Goal: Task Accomplishment & Management: Manage account settings

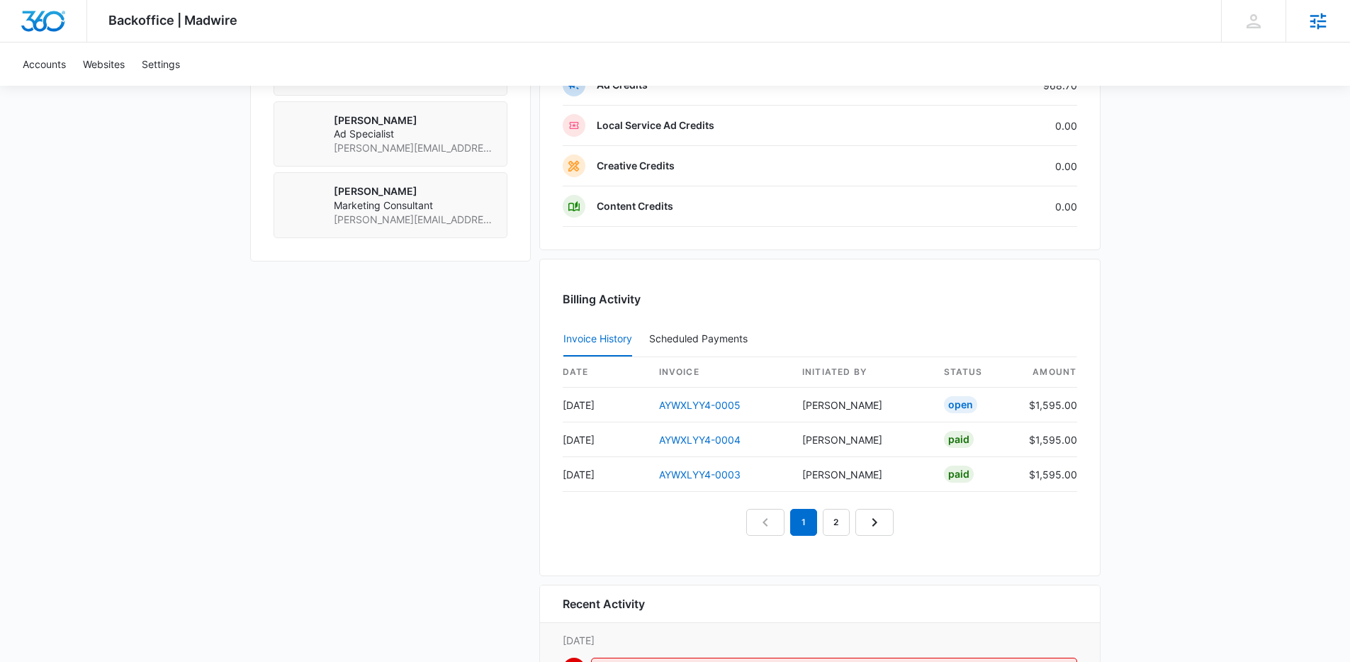
scroll to position [1517, 0]
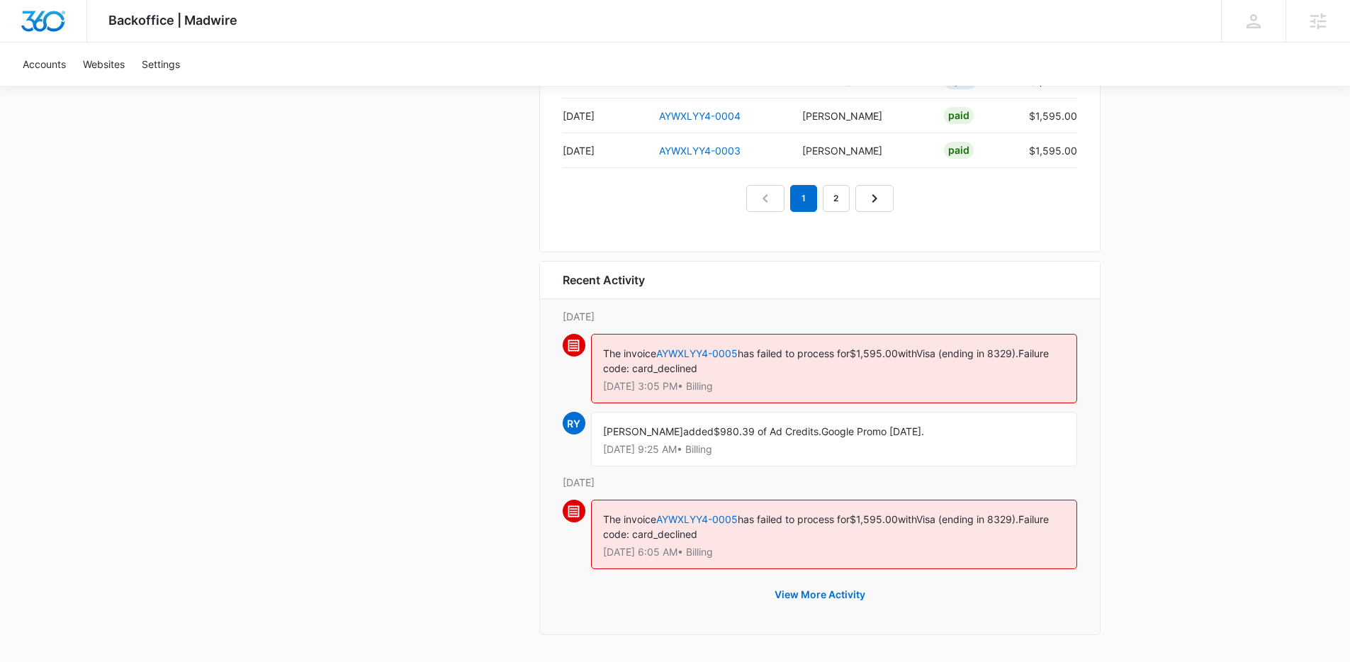
click at [842, 434] on span "Google Promo August 2025." at bounding box center [872, 431] width 103 height 12
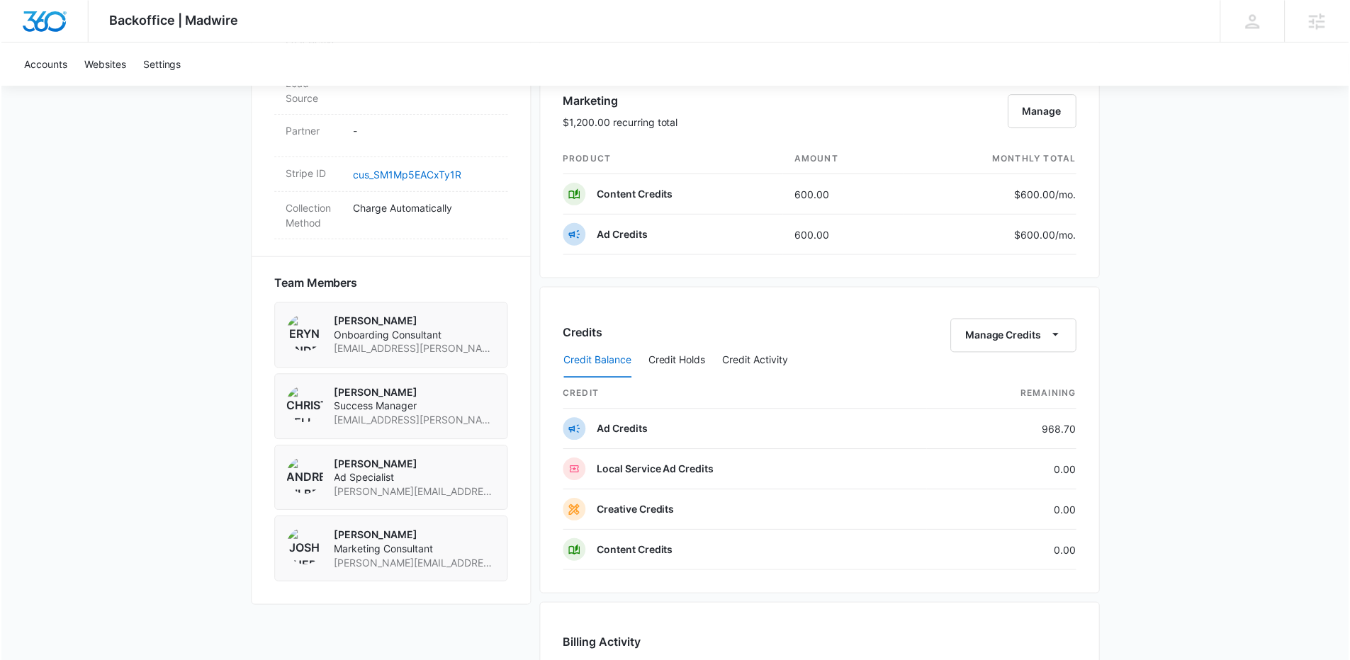
scroll to position [793, 0]
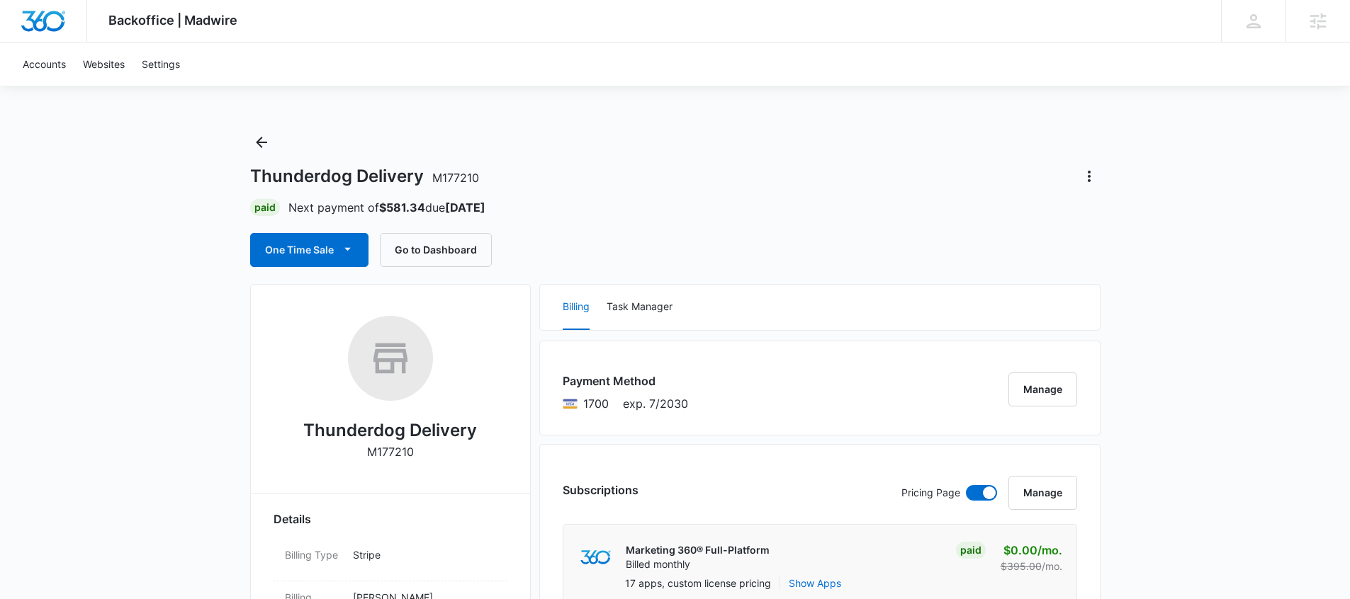
click at [370, 256] on div "One Time Sale Go to Dashboard" at bounding box center [371, 250] width 242 height 34
click at [346, 257] on span "button" at bounding box center [347, 250] width 17 height 17
click at [376, 292] on div "Run One-Time Payment" at bounding box center [350, 297] width 164 height 15
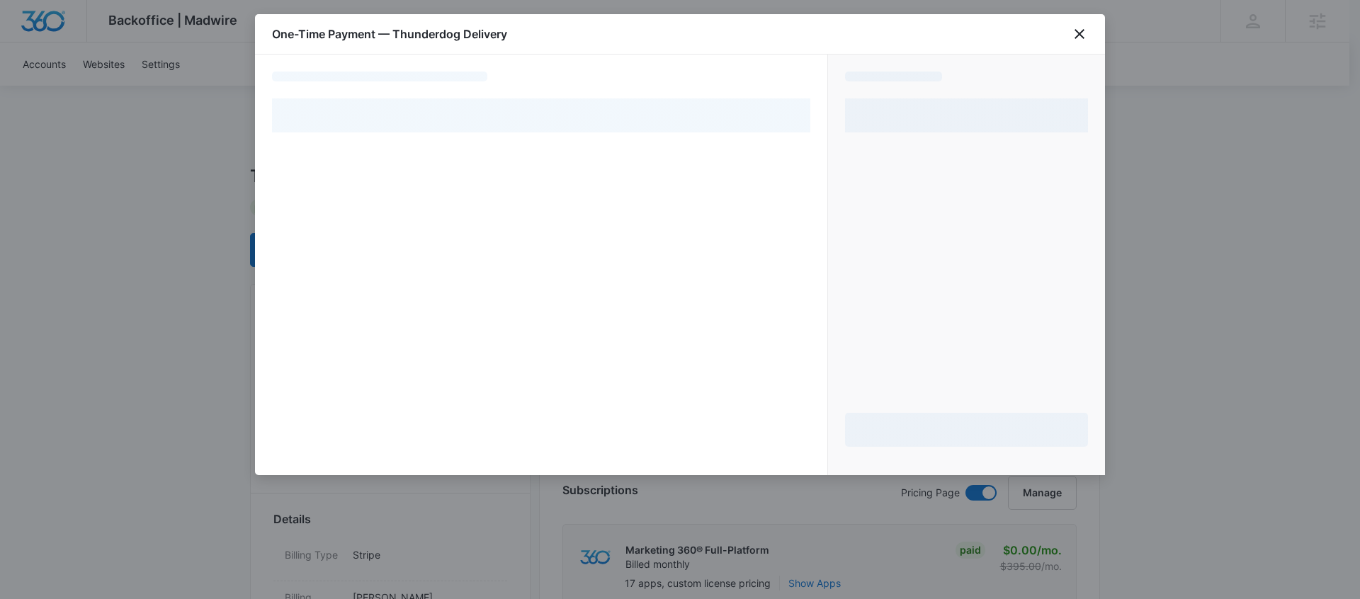
select select "pm_1RlCnXA4n8RTgNjUbK5TyHsC"
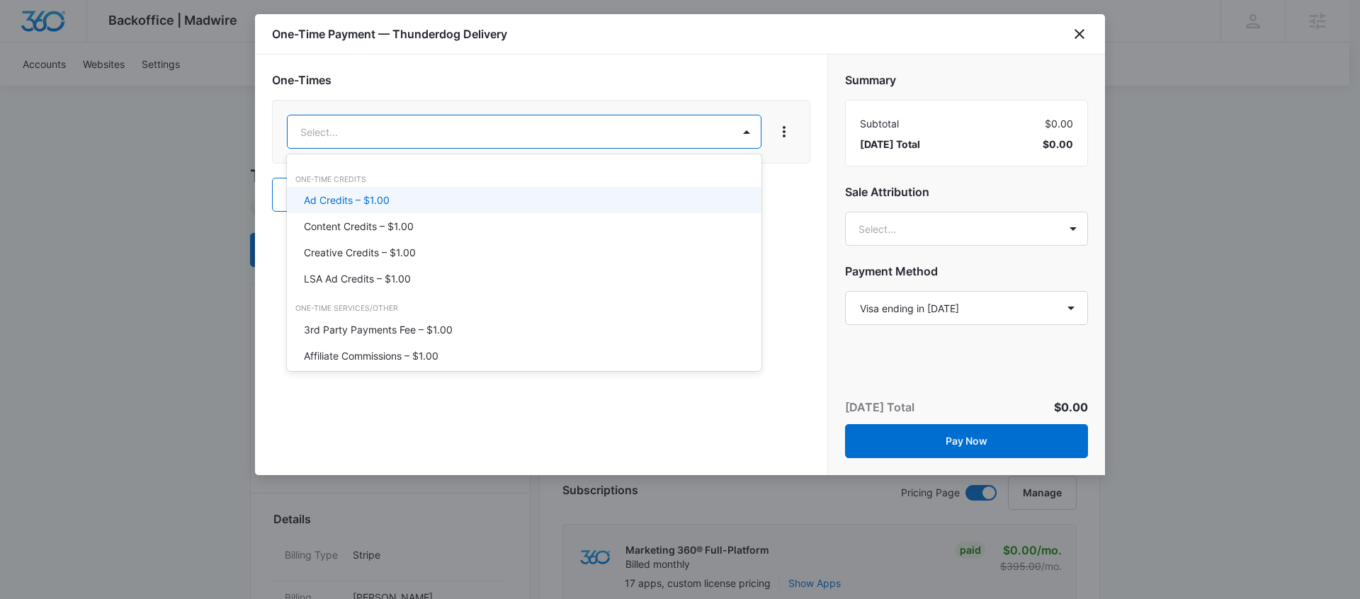
click at [421, 210] on div "Ad Credits – $1.00" at bounding box center [524, 200] width 475 height 26
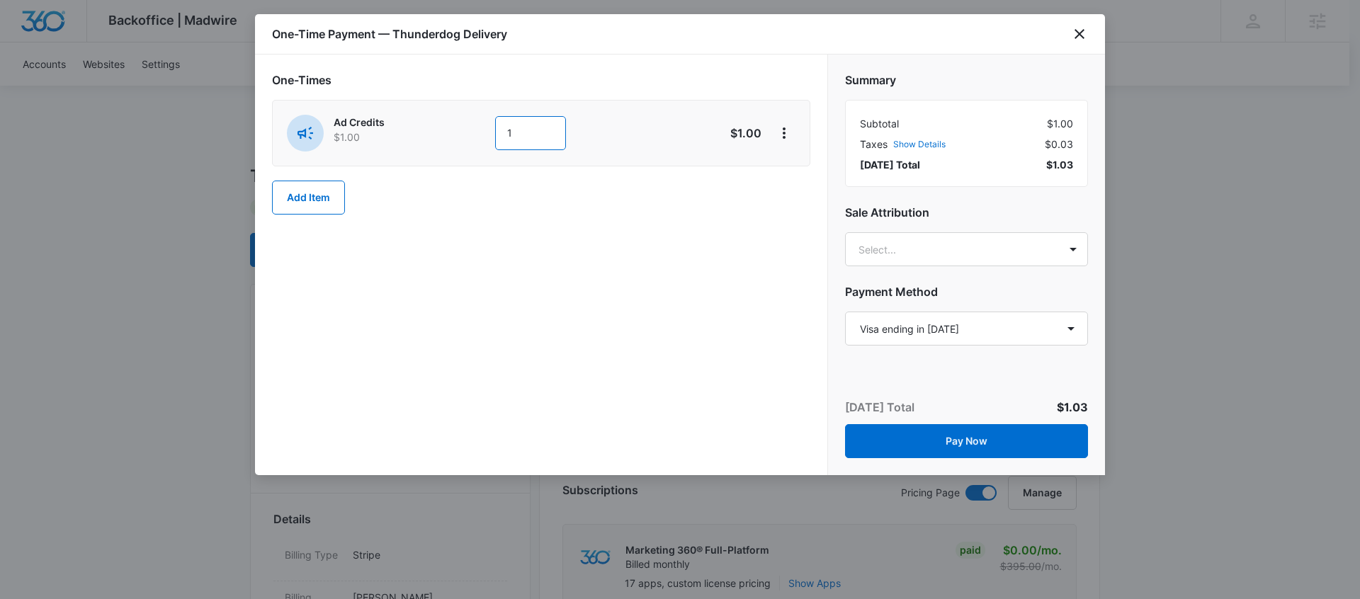
drag, startPoint x: 536, startPoint y: 130, endPoint x: 451, endPoint y: 130, distance: 85.0
click at [457, 132] on div "Ad Credits $1.00 1" at bounding box center [491, 133] width 408 height 37
type input "400"
click at [728, 369] on div "One-Times Ad Credits $1.00 400 $400.00 Add Item" at bounding box center [541, 265] width 572 height 421
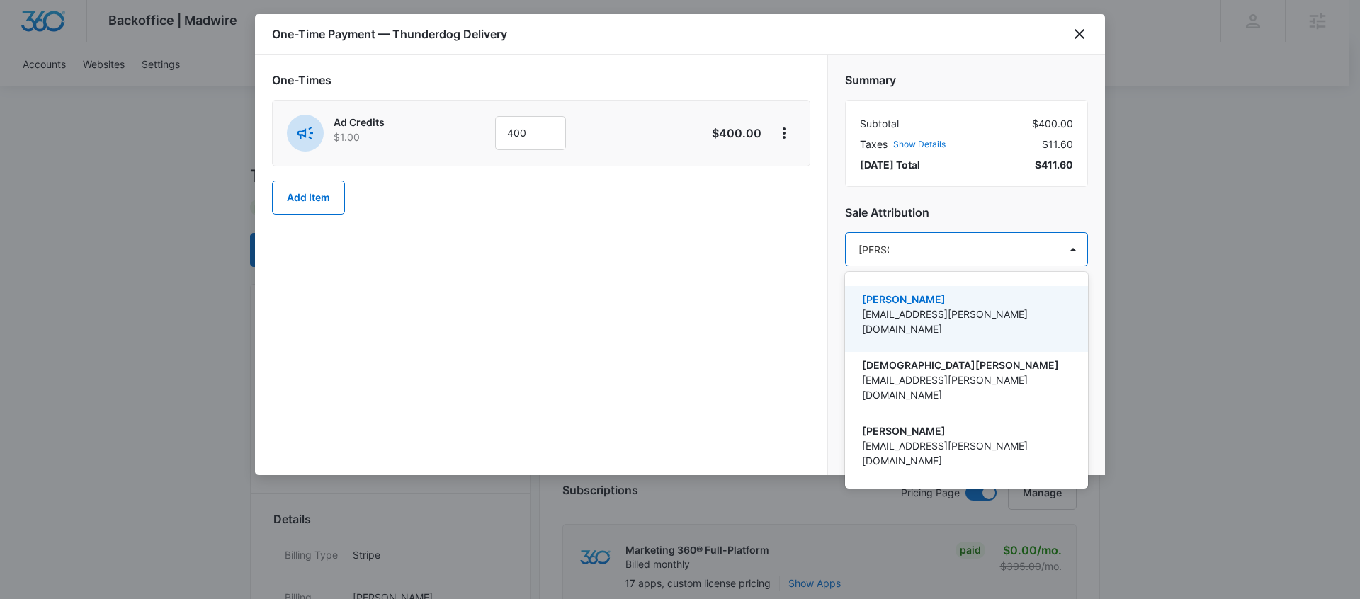
type input "christian"
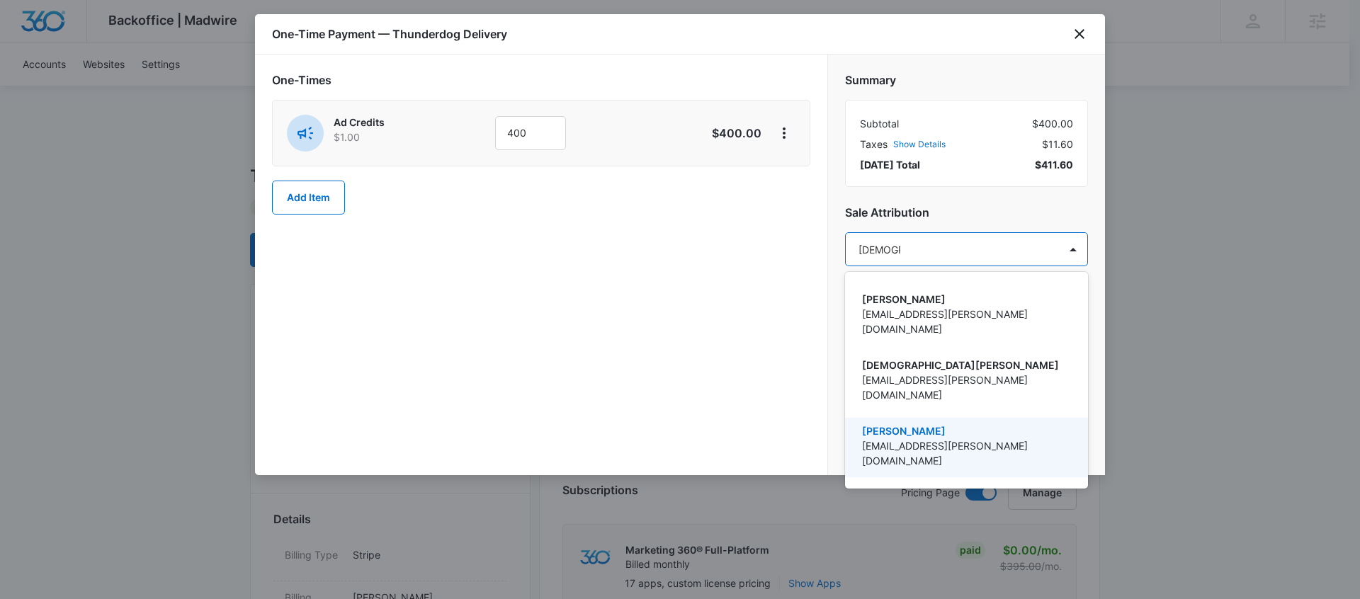
click at [937, 439] on p "[EMAIL_ADDRESS][PERSON_NAME][DOMAIN_NAME]" at bounding box center [965, 454] width 206 height 30
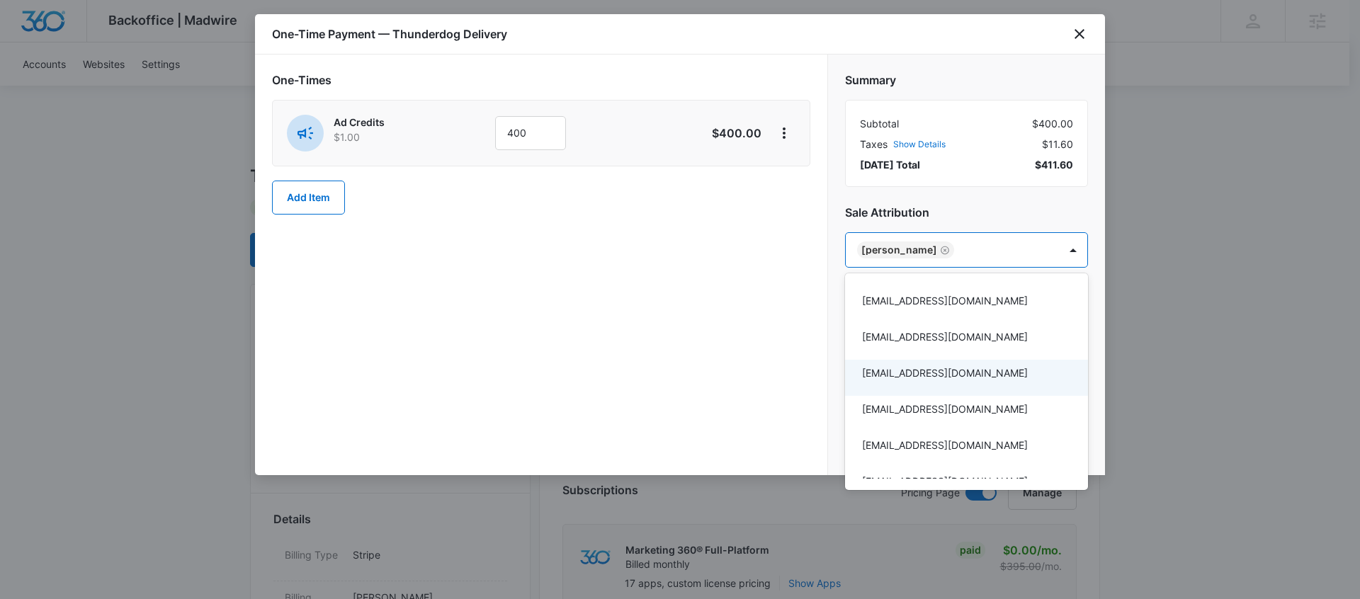
click at [730, 371] on div at bounding box center [680, 299] width 1360 height 599
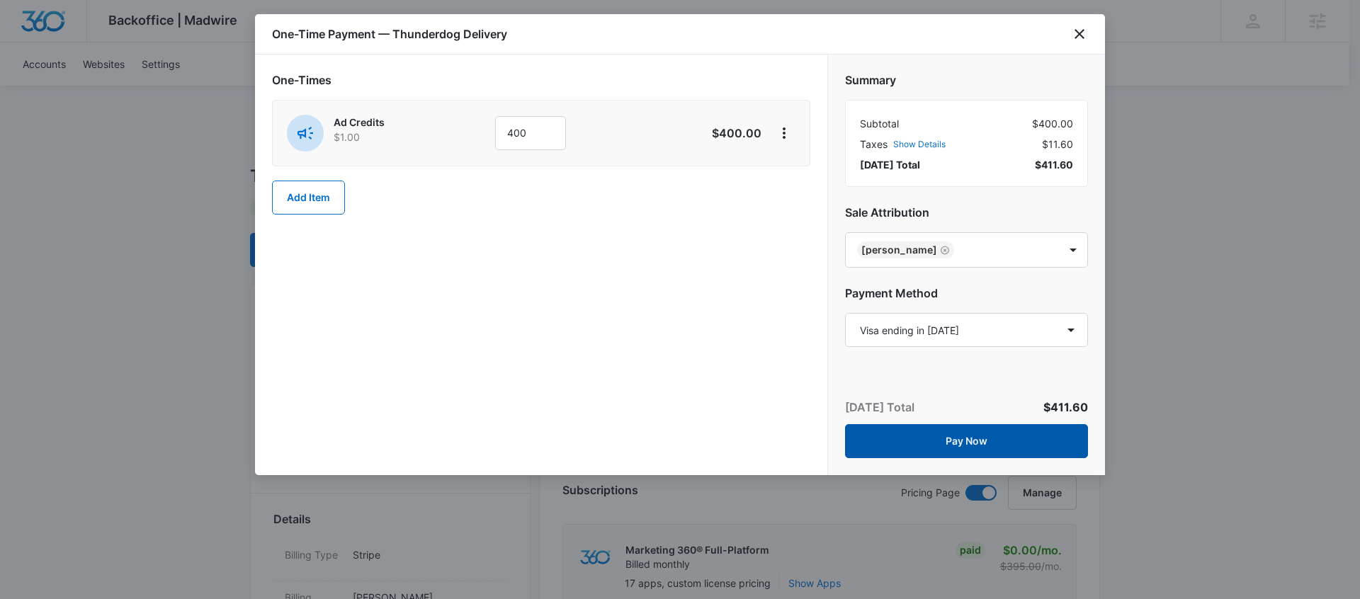
click at [1000, 446] on button "Pay Now" at bounding box center [966, 441] width 243 height 34
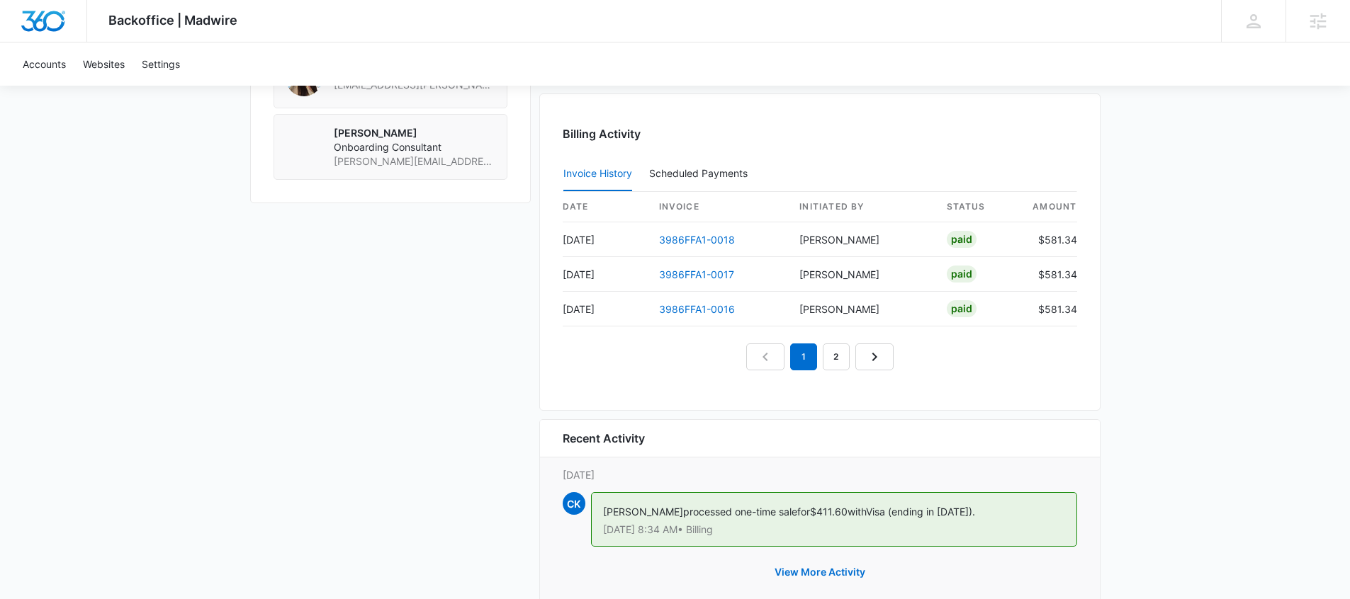
scroll to position [1358, 0]
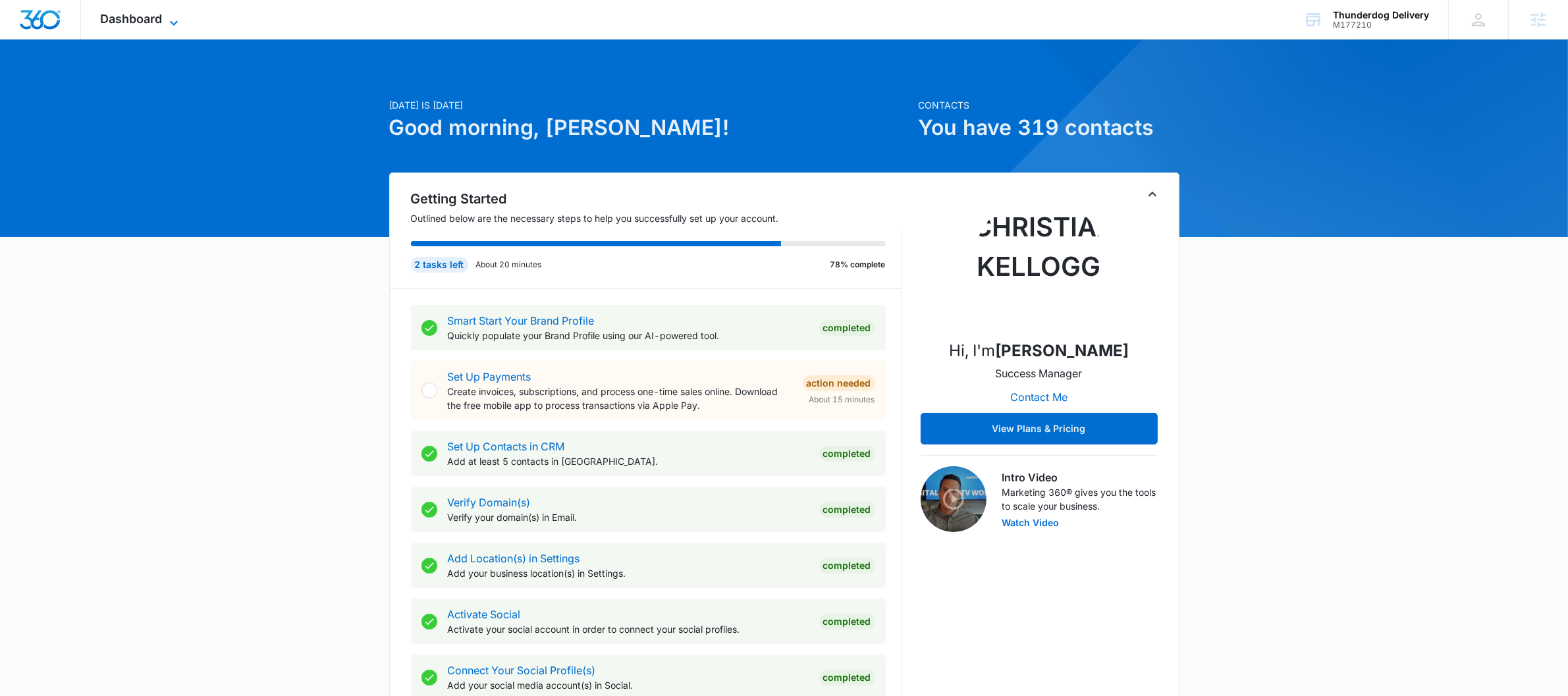
click at [116, 17] on span "Dashboard" at bounding box center [131, 19] width 62 height 14
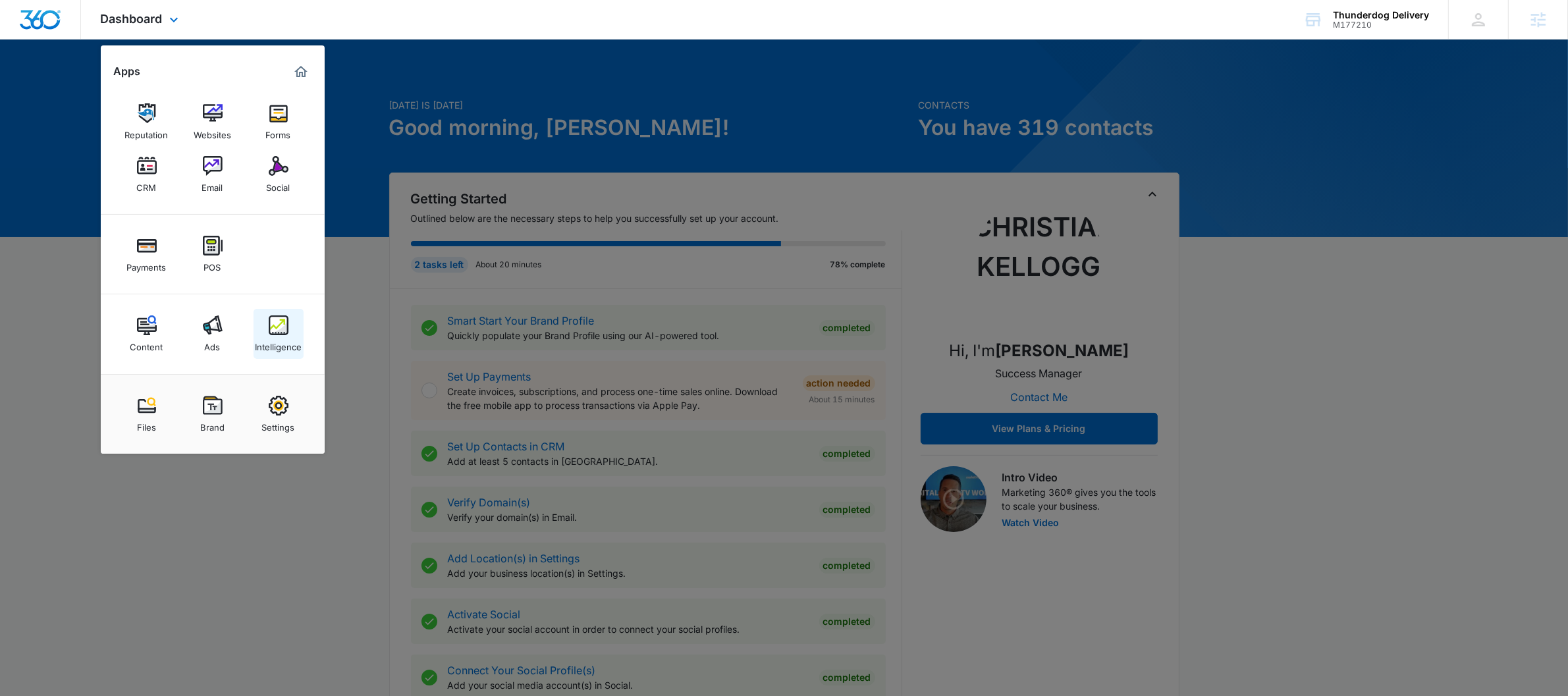
click at [286, 334] on img at bounding box center [278, 324] width 20 height 20
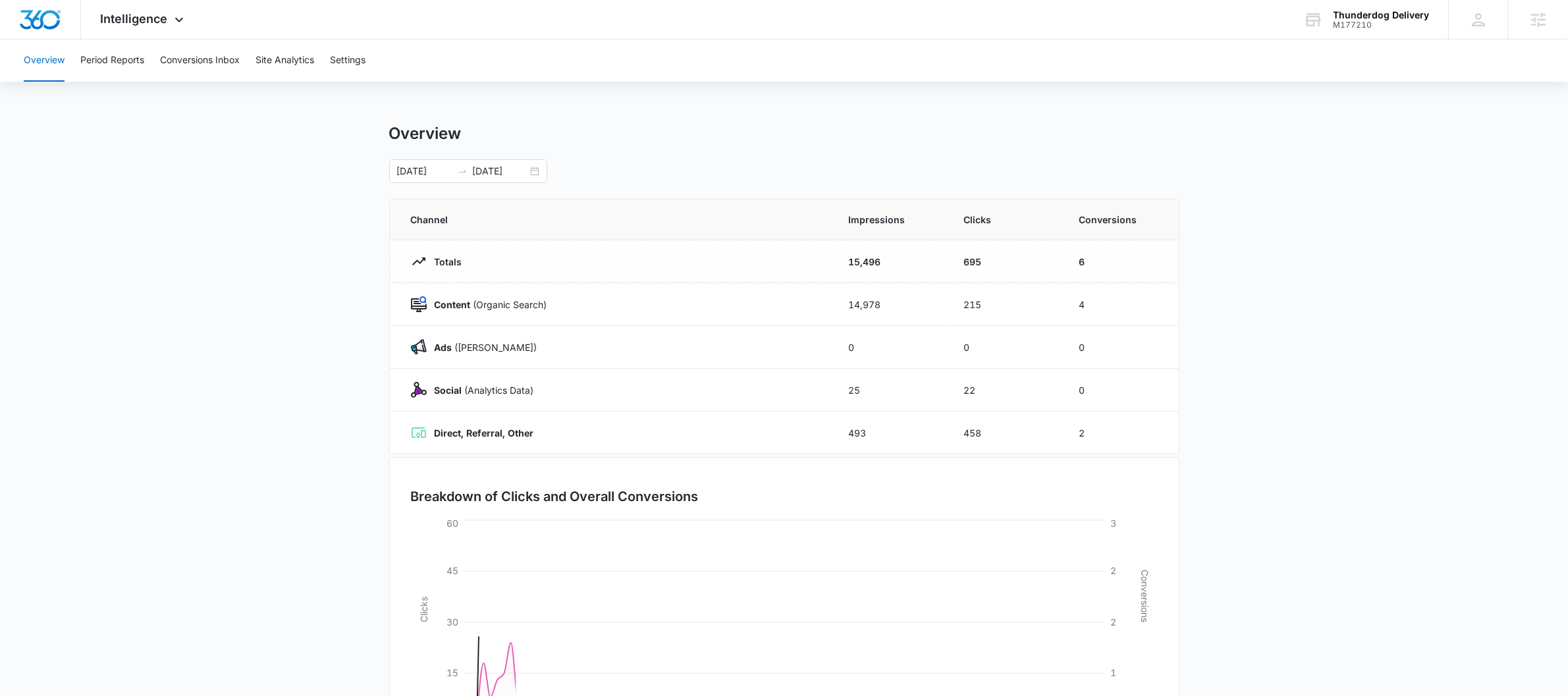
click at [374, 52] on div "Overview Period Reports Conversions Inbox Site Analytics Settings" at bounding box center [784, 60] width 1536 height 42
click at [362, 61] on button "Settings" at bounding box center [348, 60] width 35 height 42
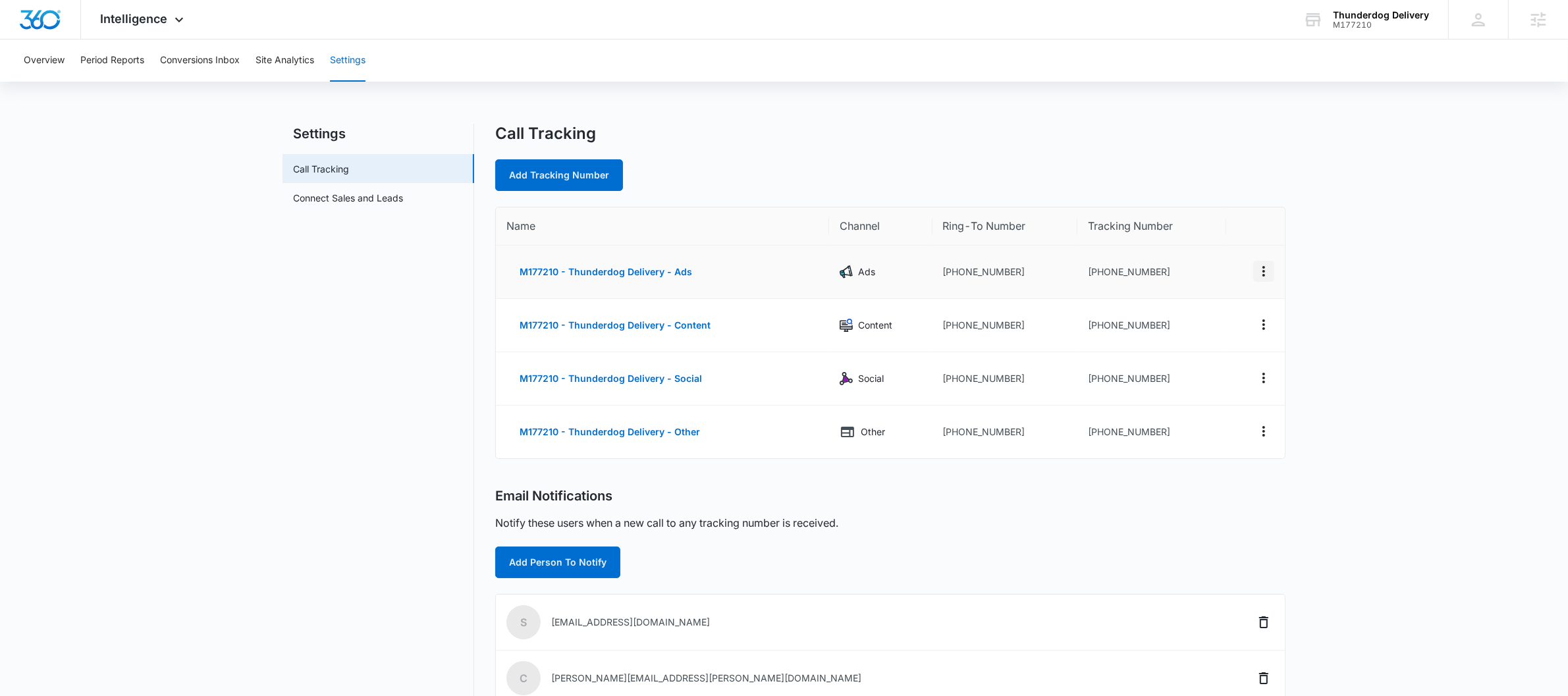
click at [1267, 269] on icon "Actions" at bounding box center [1263, 270] width 16 height 16
click at [1200, 253] on button "Edit" at bounding box center [1209, 260] width 75 height 20
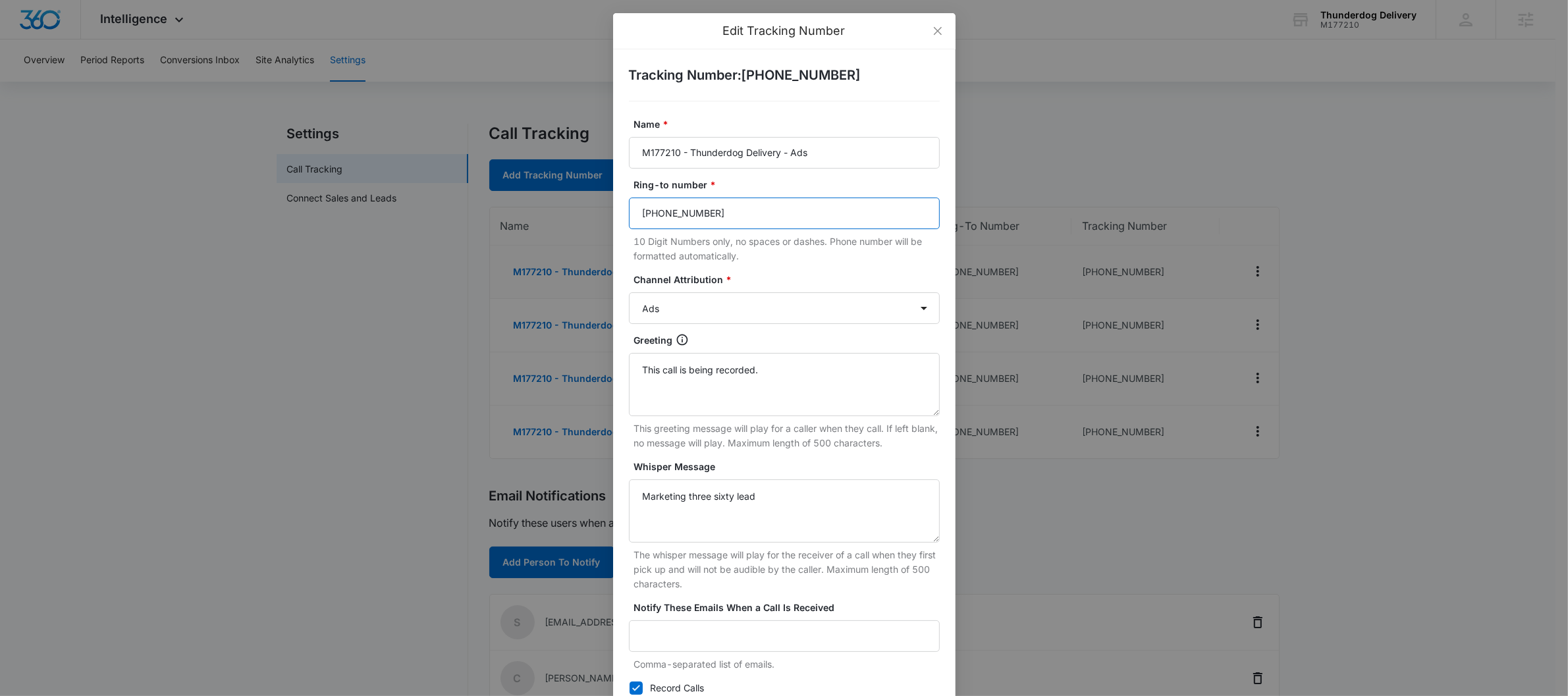
drag, startPoint x: 740, startPoint y: 220, endPoint x: 503, endPoint y: 204, distance: 237.5
click at [558, 211] on div "Edit Tracking Number Tracking Number : +18332683031 Name * M177210 - Thunderdog…" at bounding box center [784, 348] width 1568 height 696
click at [763, 212] on input "(425) 220-6117" at bounding box center [784, 214] width 310 height 32
click at [761, 213] on input "(425) 220-6117" at bounding box center [784, 214] width 310 height 32
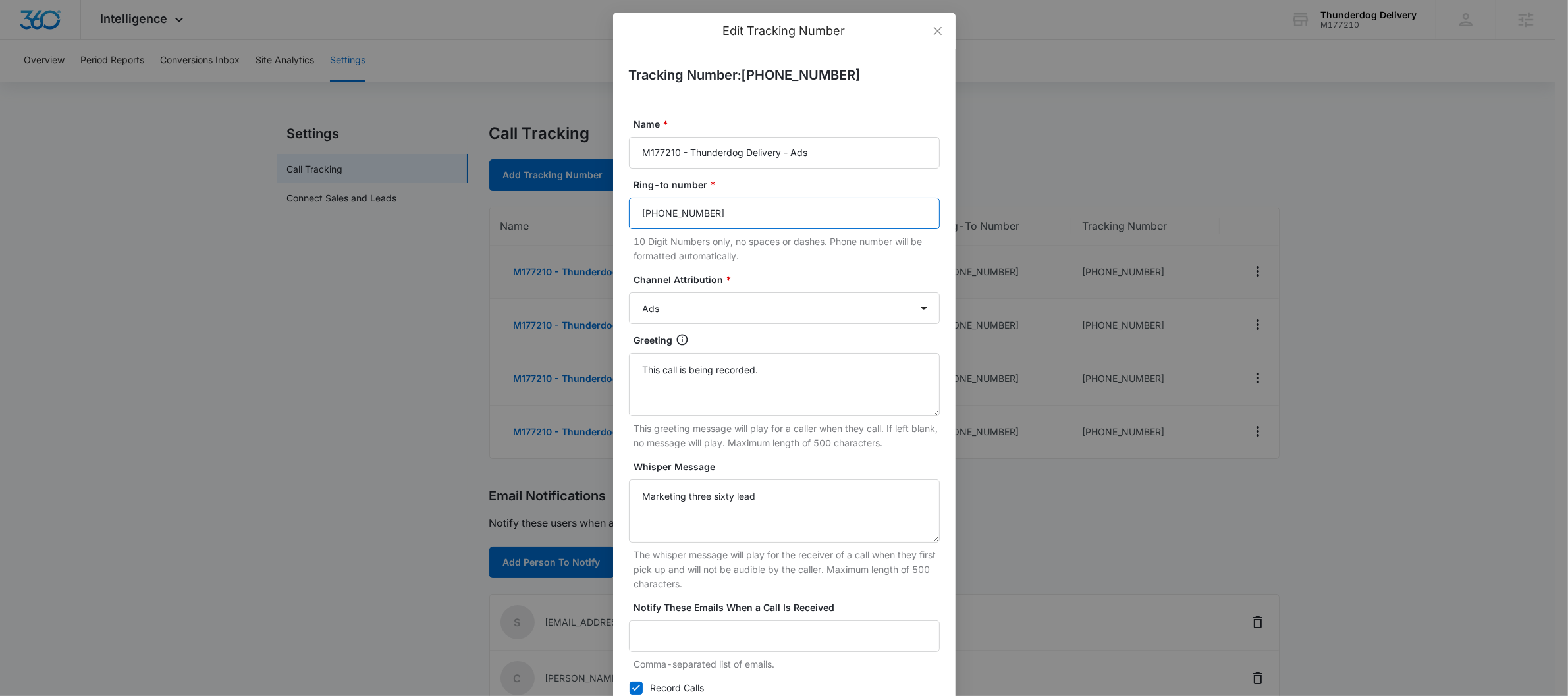
click at [761, 213] on input "(425) 220-6117" at bounding box center [784, 214] width 310 height 32
paste input "888) 448-8364"
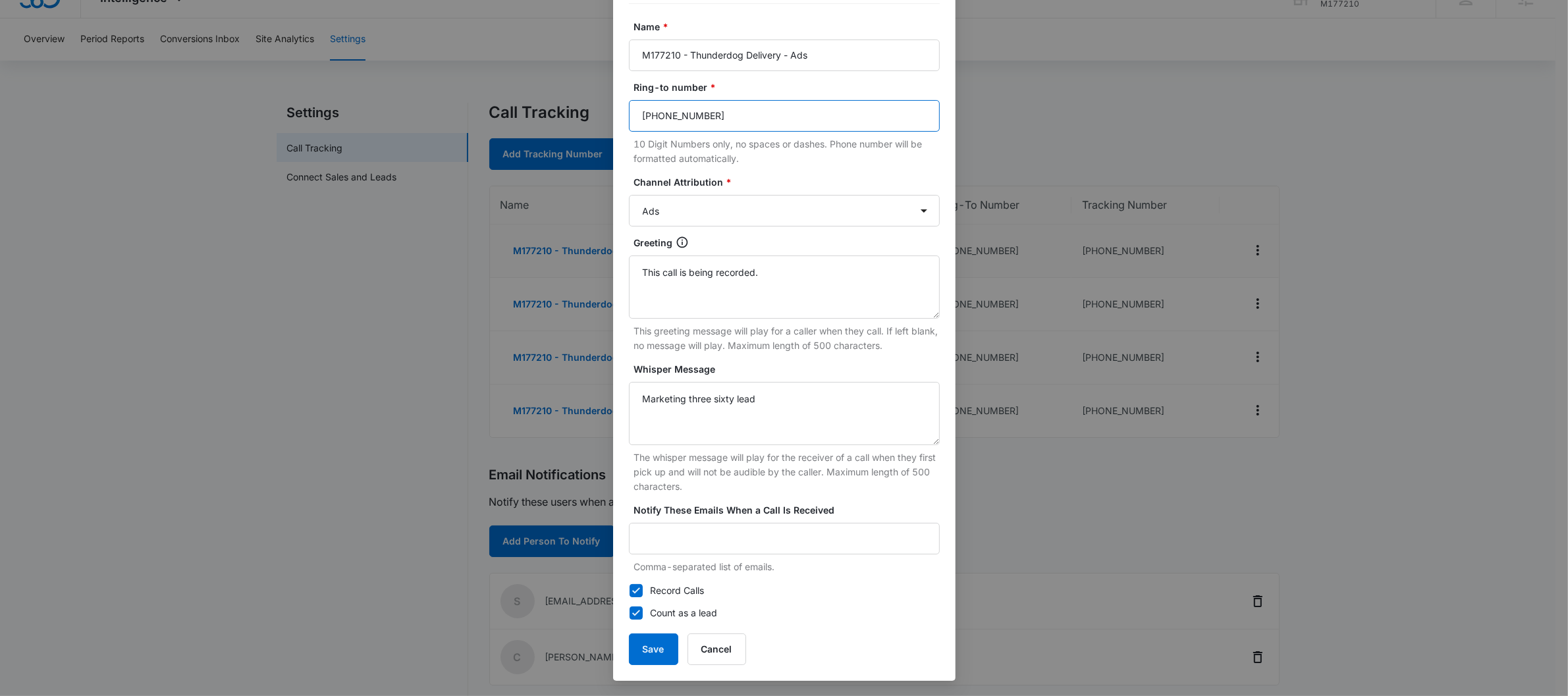
scroll to position [28, 0]
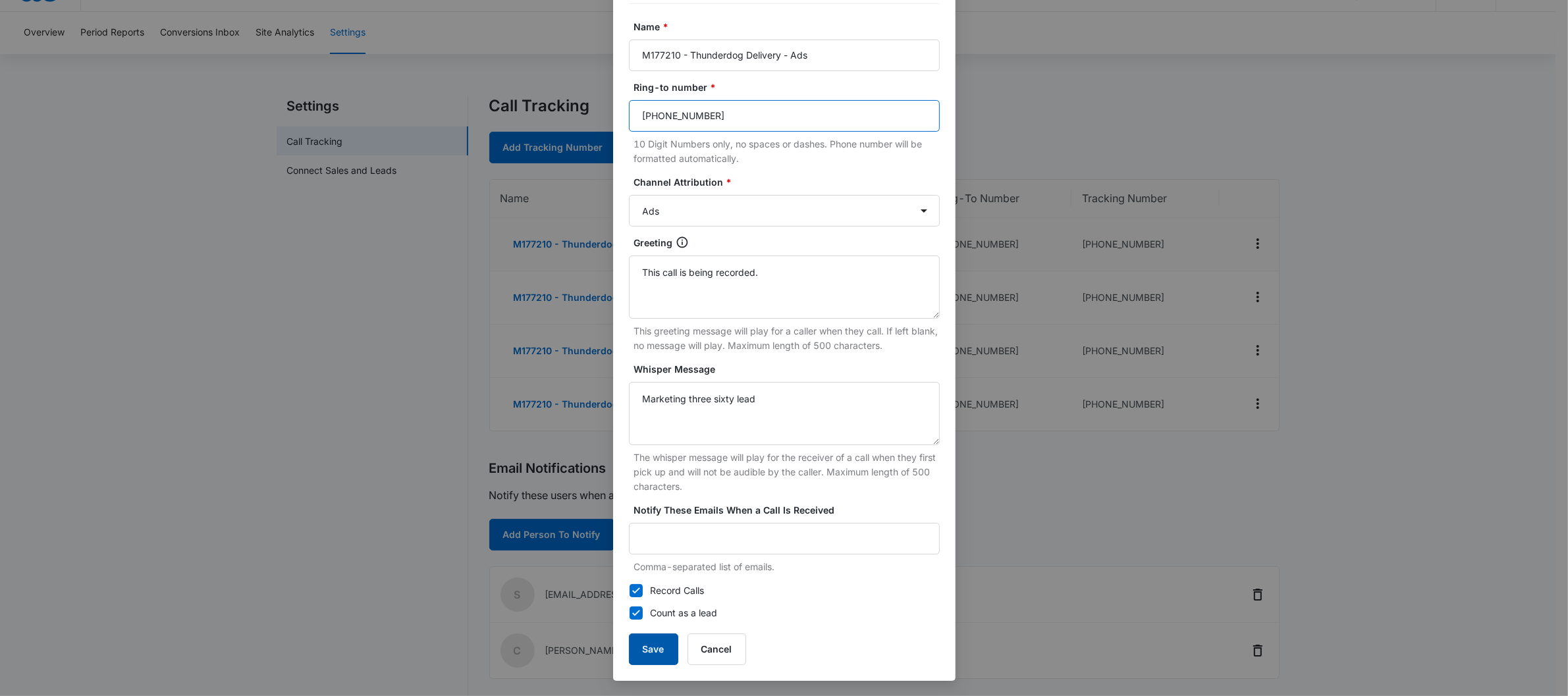
type input "(888) 448-8364"
click at [629, 651] on button "Save" at bounding box center [653, 650] width 49 height 32
click at [634, 647] on button "Save" at bounding box center [653, 650] width 49 height 32
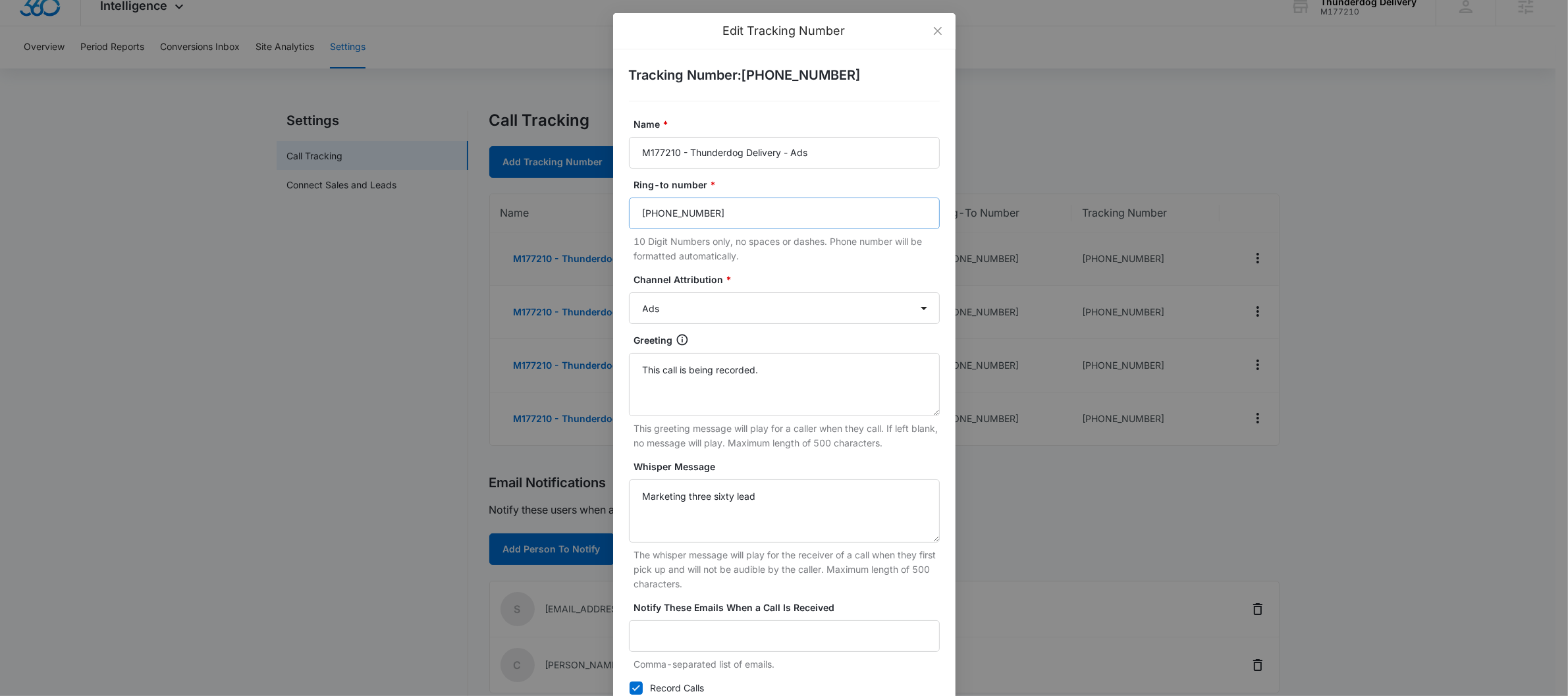
scroll to position [0, 0]
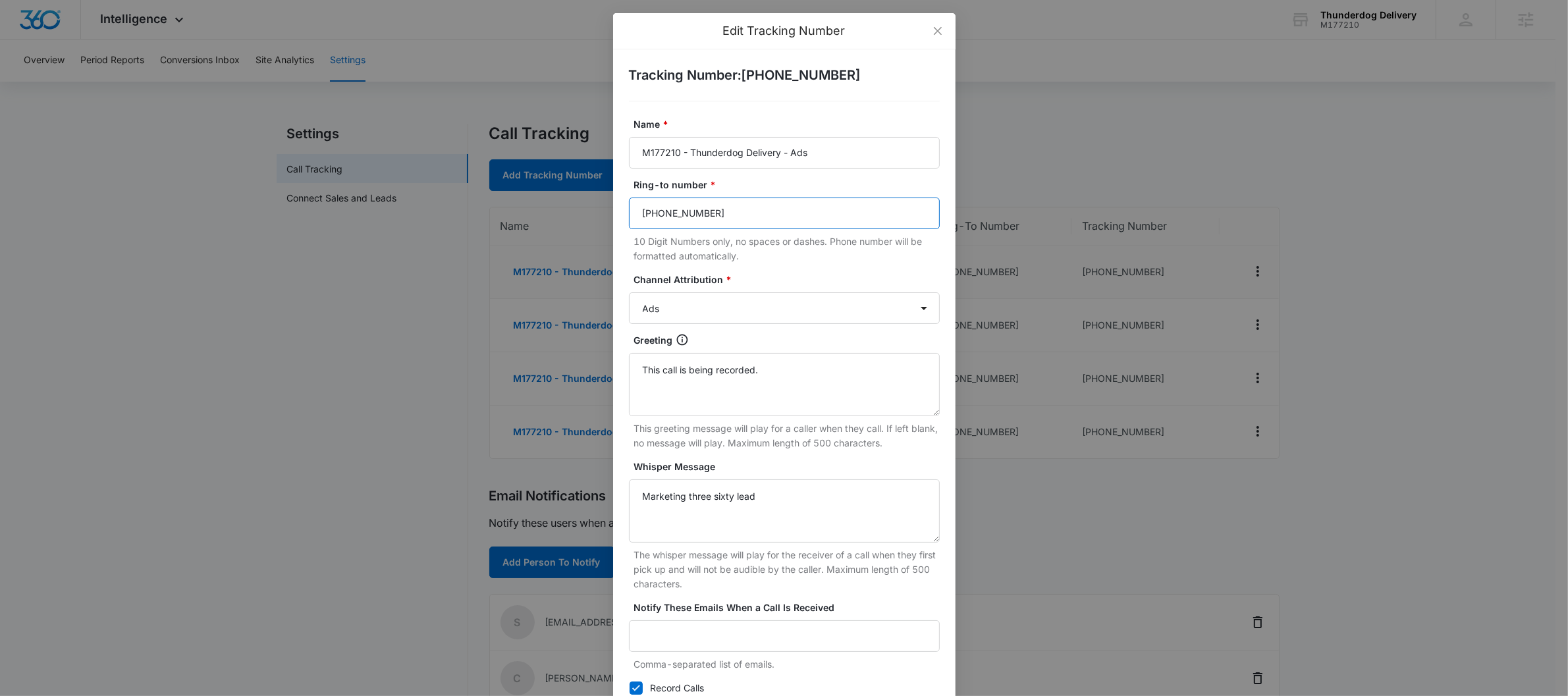
click at [708, 217] on input "(888) 448-8364" at bounding box center [784, 214] width 310 height 32
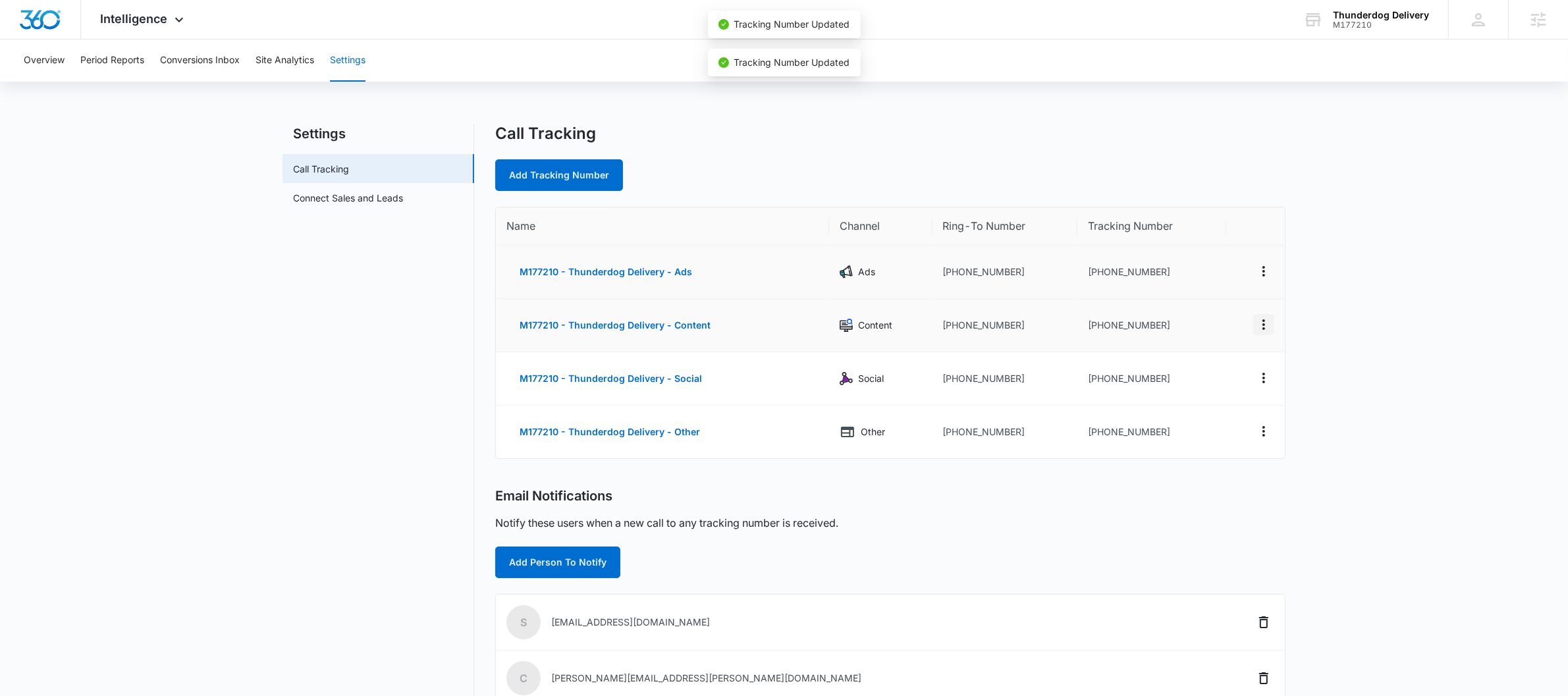
click at [1258, 320] on icon "Actions" at bounding box center [1263, 324] width 16 height 16
click at [1199, 315] on div "Edit" at bounding box center [1202, 314] width 28 height 9
select select "CONTENT"
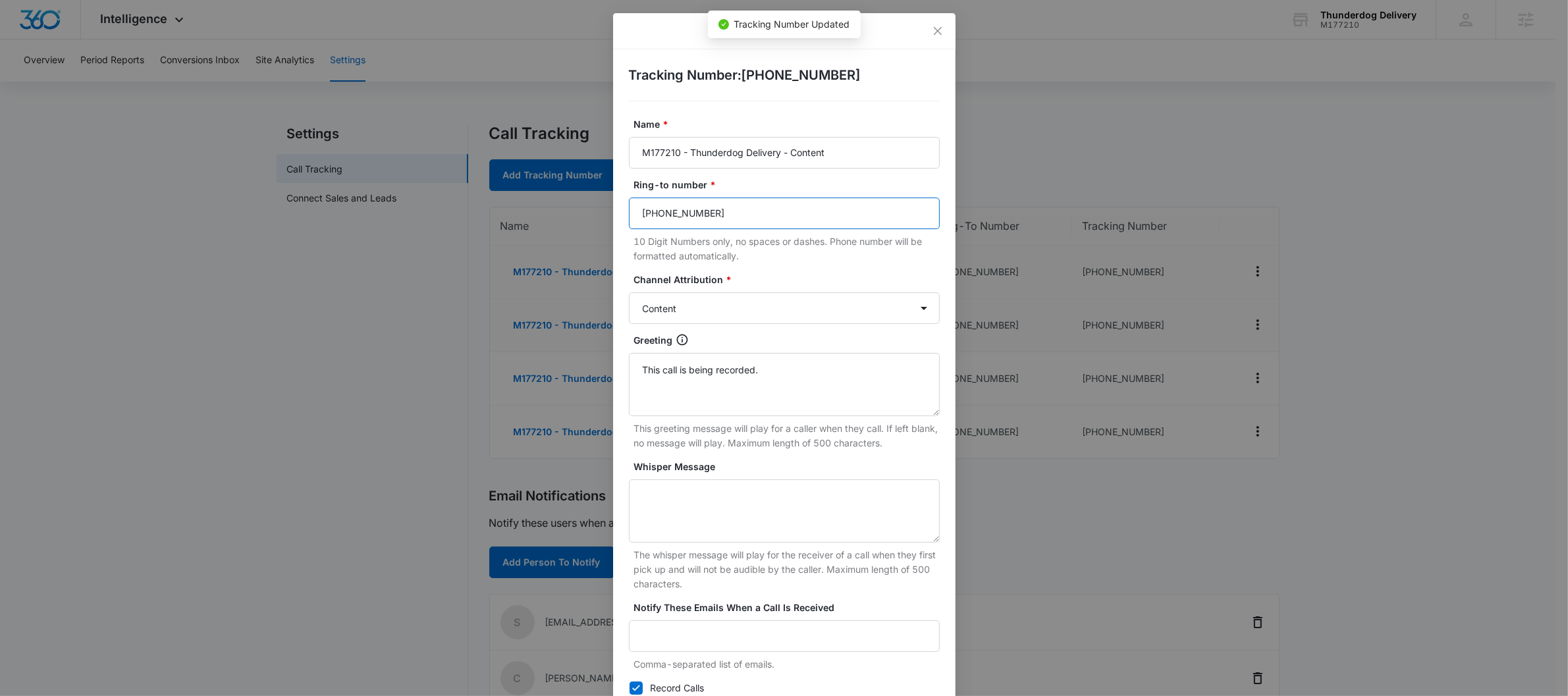
drag, startPoint x: 708, startPoint y: 220, endPoint x: 423, endPoint y: 220, distance: 285.0
click at [419, 220] on div "Edit Tracking Number Tracking Number : +18332683033 Name * M177210 - Thunderdog…" at bounding box center [784, 348] width 1568 height 696
drag, startPoint x: 729, startPoint y: 212, endPoint x: 435, endPoint y: 218, distance: 294.1
click at [438, 217] on div "Edit Tracking Number Tracking Number : +18332683033 Name * M177210 - Thunderdog…" at bounding box center [784, 348] width 1568 height 696
paste input "888) 448-8364"
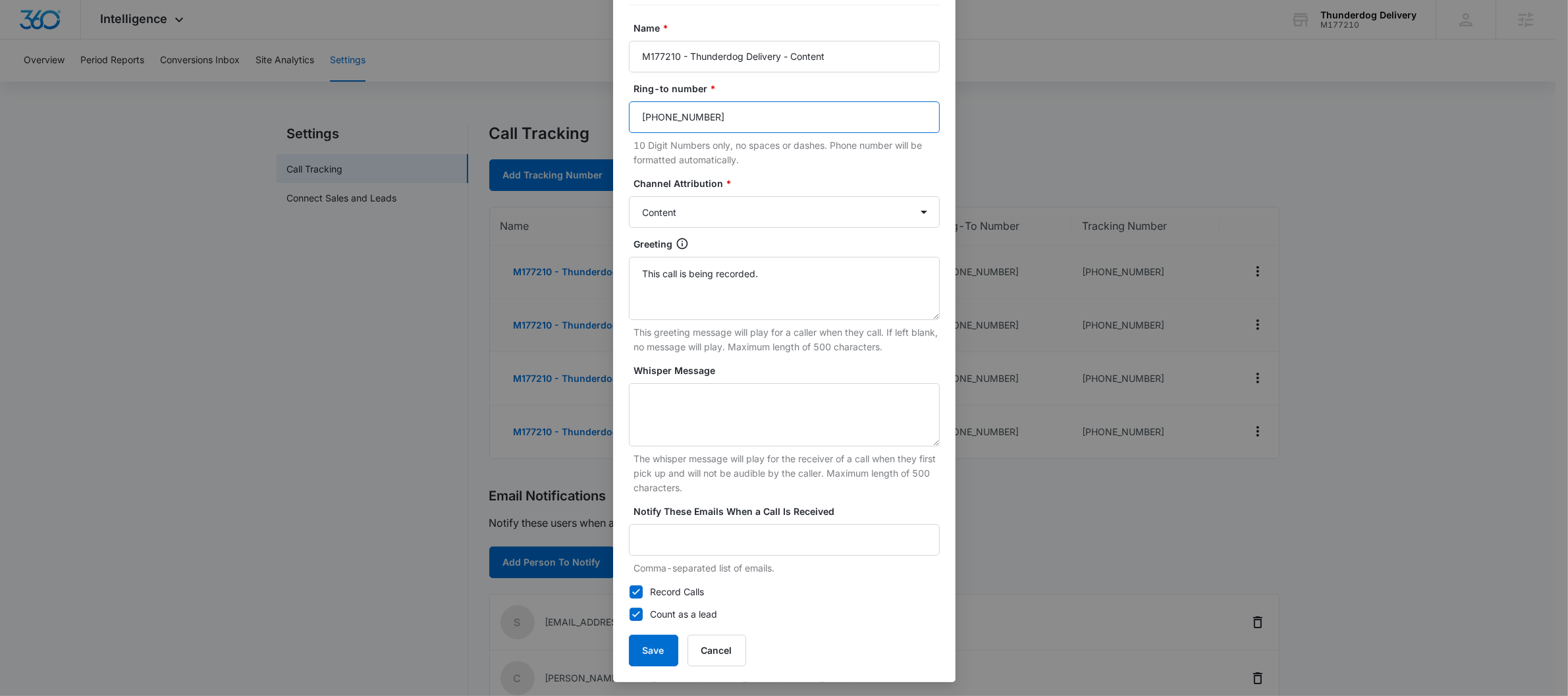
scroll to position [98, 0]
type input "(888) 448-8364"
click at [642, 644] on button "Save" at bounding box center [653, 650] width 49 height 32
click at [654, 641] on button "Save" at bounding box center [653, 650] width 49 height 32
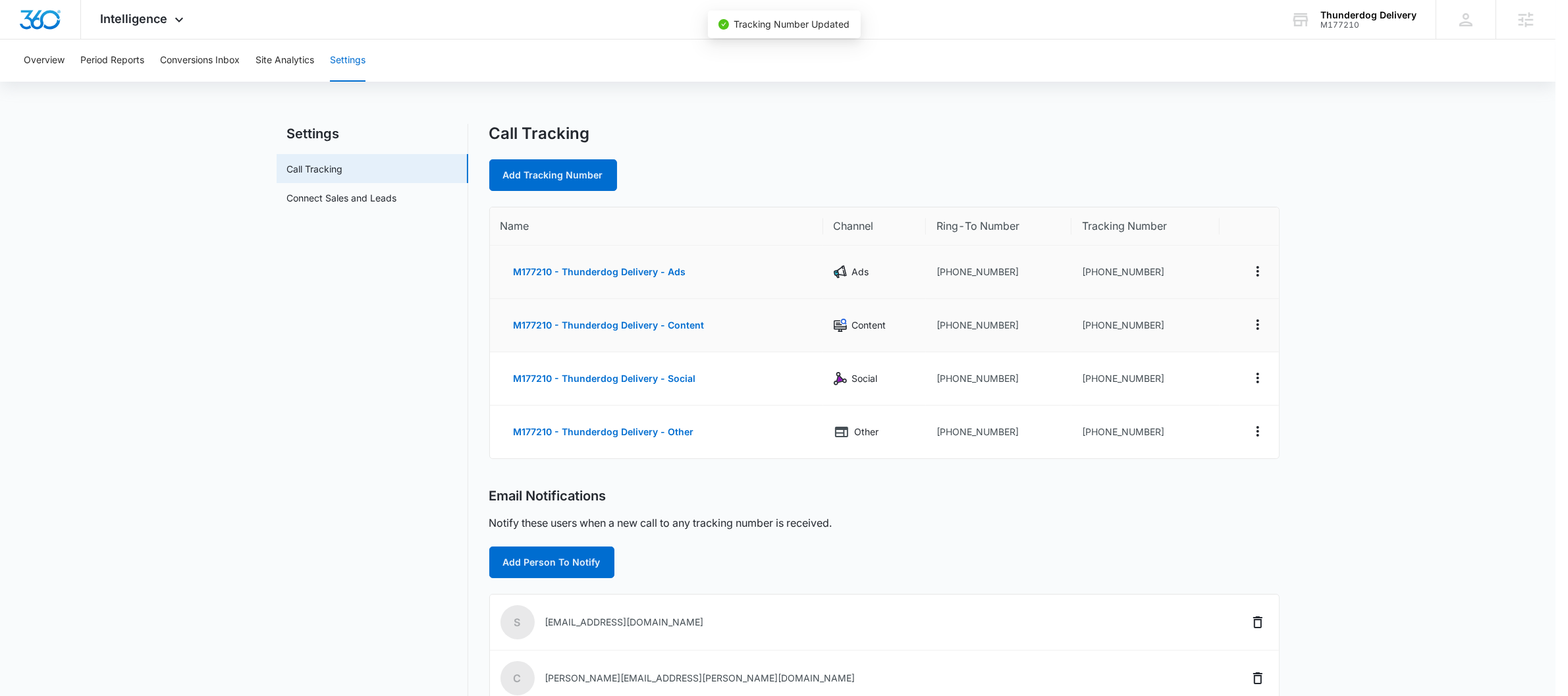
scroll to position [85, 0]
click at [1265, 375] on icon "Actions" at bounding box center [1263, 377] width 16 height 16
click at [1202, 367] on div "Edit" at bounding box center [1202, 367] width 28 height 9
select select "SOCIAL"
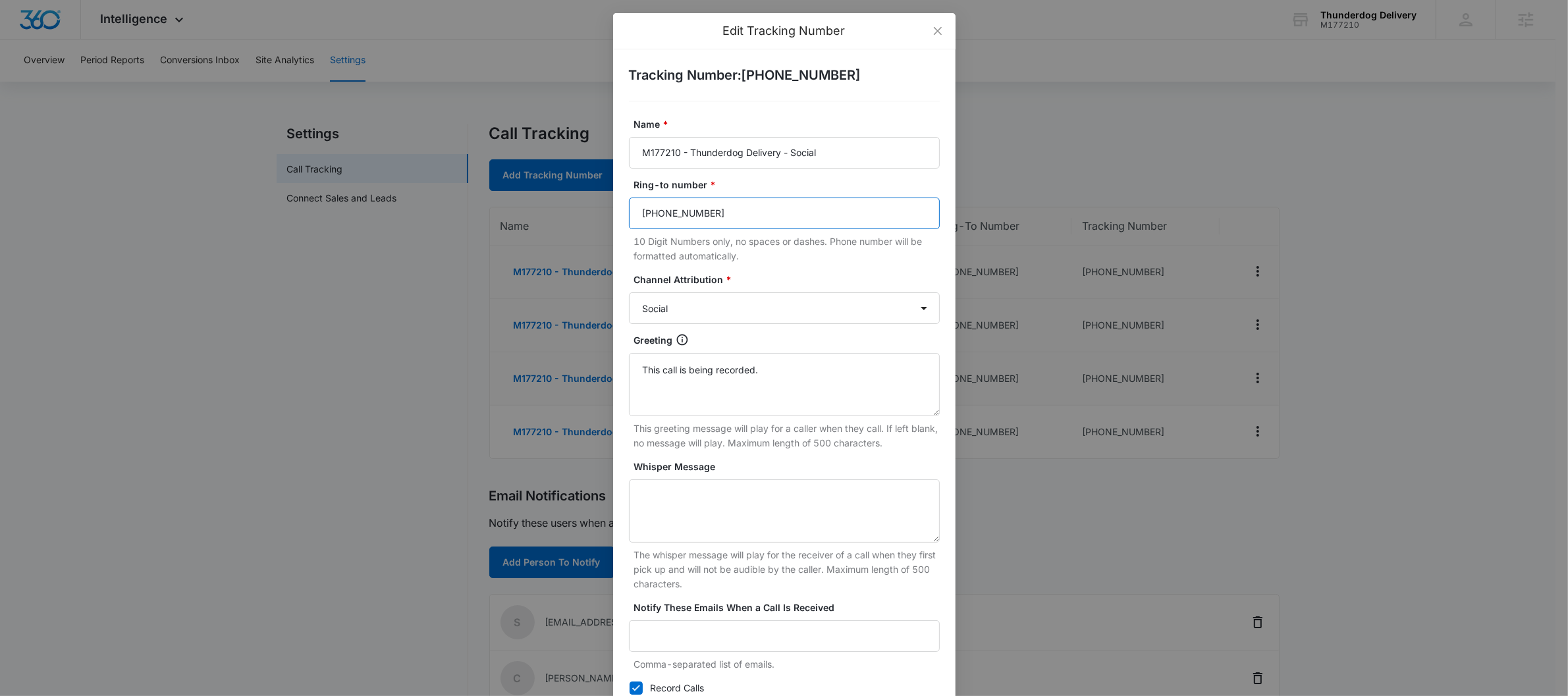
drag, startPoint x: 770, startPoint y: 206, endPoint x: 627, endPoint y: 227, distance: 144.5
click at [629, 227] on input "(425) 220-6117" at bounding box center [784, 214] width 310 height 32
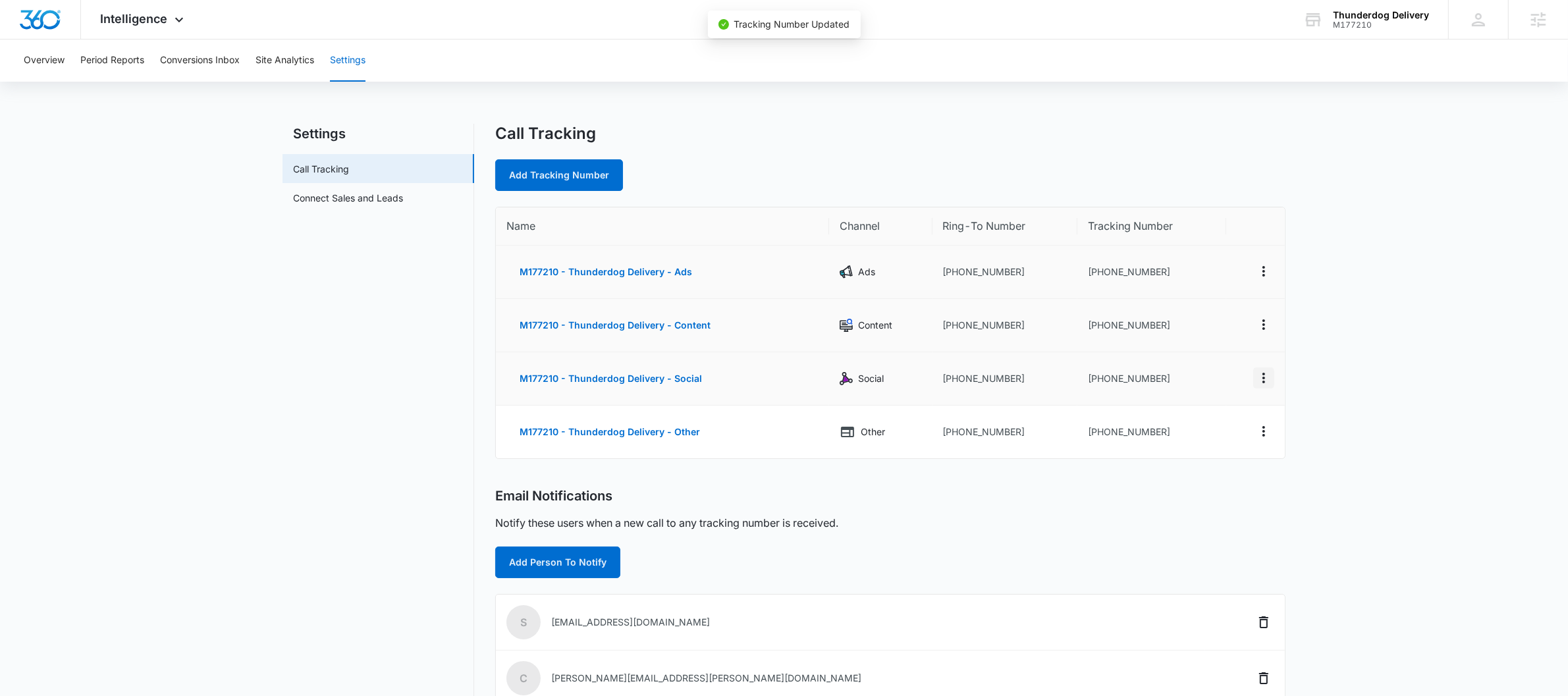
click at [1264, 380] on icon "Actions" at bounding box center [1263, 377] width 16 height 16
click at [1190, 374] on button "Edit" at bounding box center [1209, 367] width 75 height 20
select select "SOCIAL"
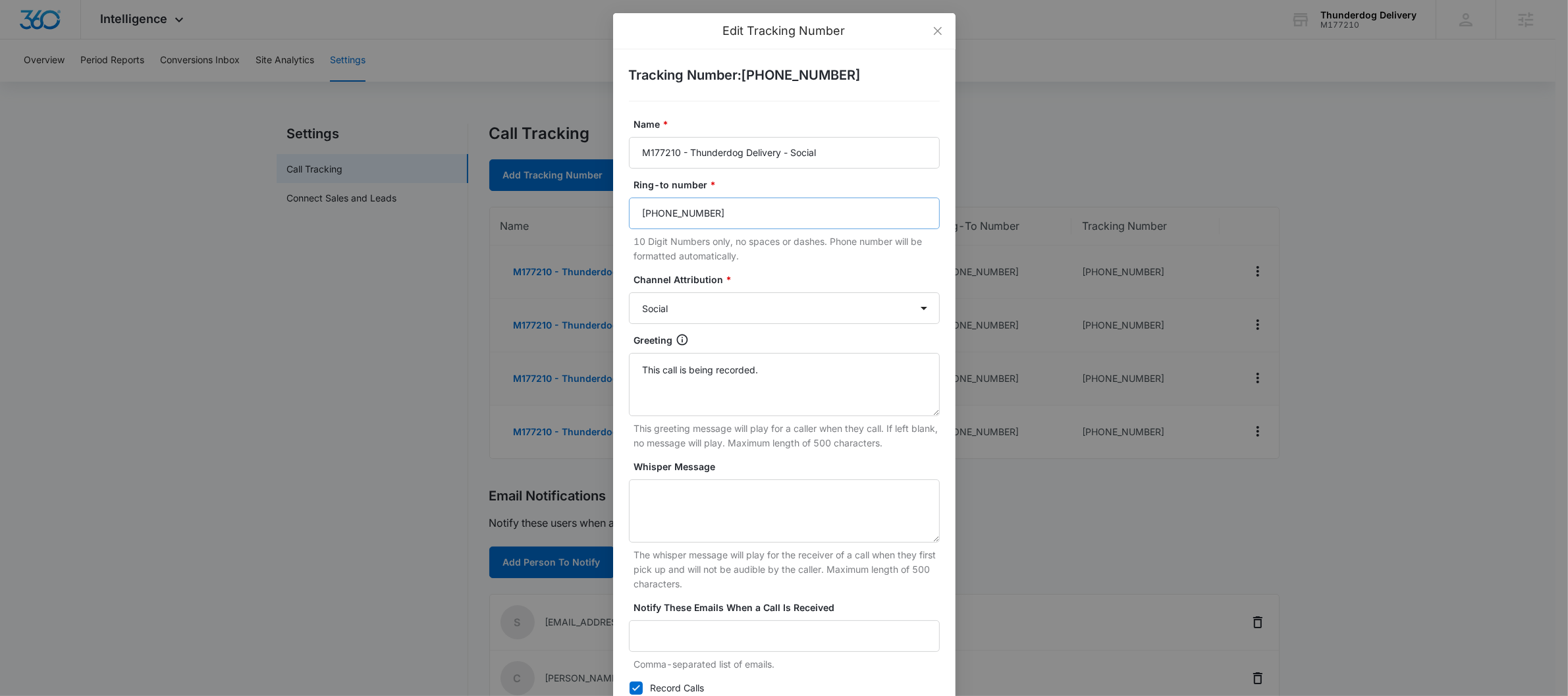
click at [731, 195] on div "Ring-to number * (425) 220-6117 10 Digit Numbers only, no spaces or dashes. Pho…" at bounding box center [784, 220] width 310 height 85
drag, startPoint x: 736, startPoint y: 209, endPoint x: 547, endPoint y: 209, distance: 189.0
click at [566, 209] on div "Edit Tracking Number Tracking Number : +18332683067 Name * M177210 - Thunderdog…" at bounding box center [784, 348] width 1568 height 696
paste input "888) 448-8364"
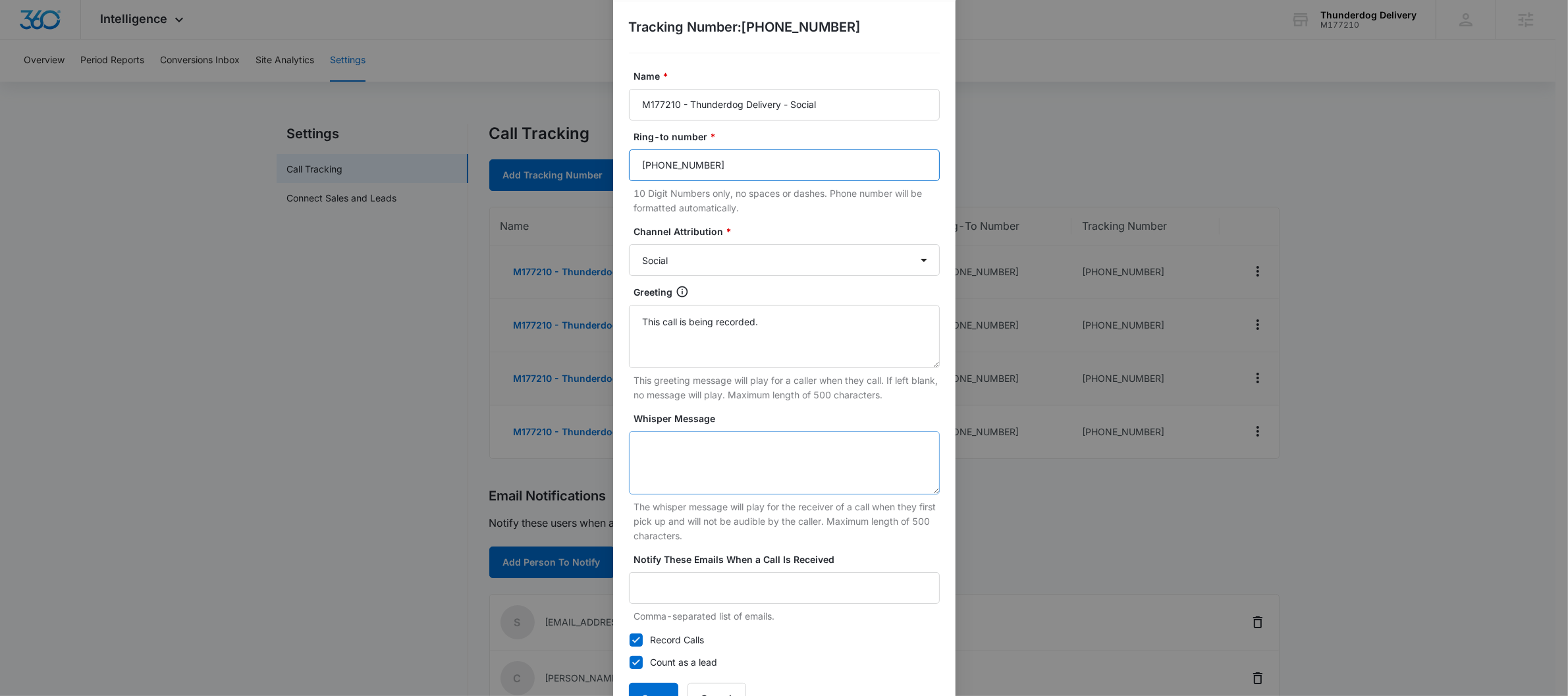
scroll to position [98, 0]
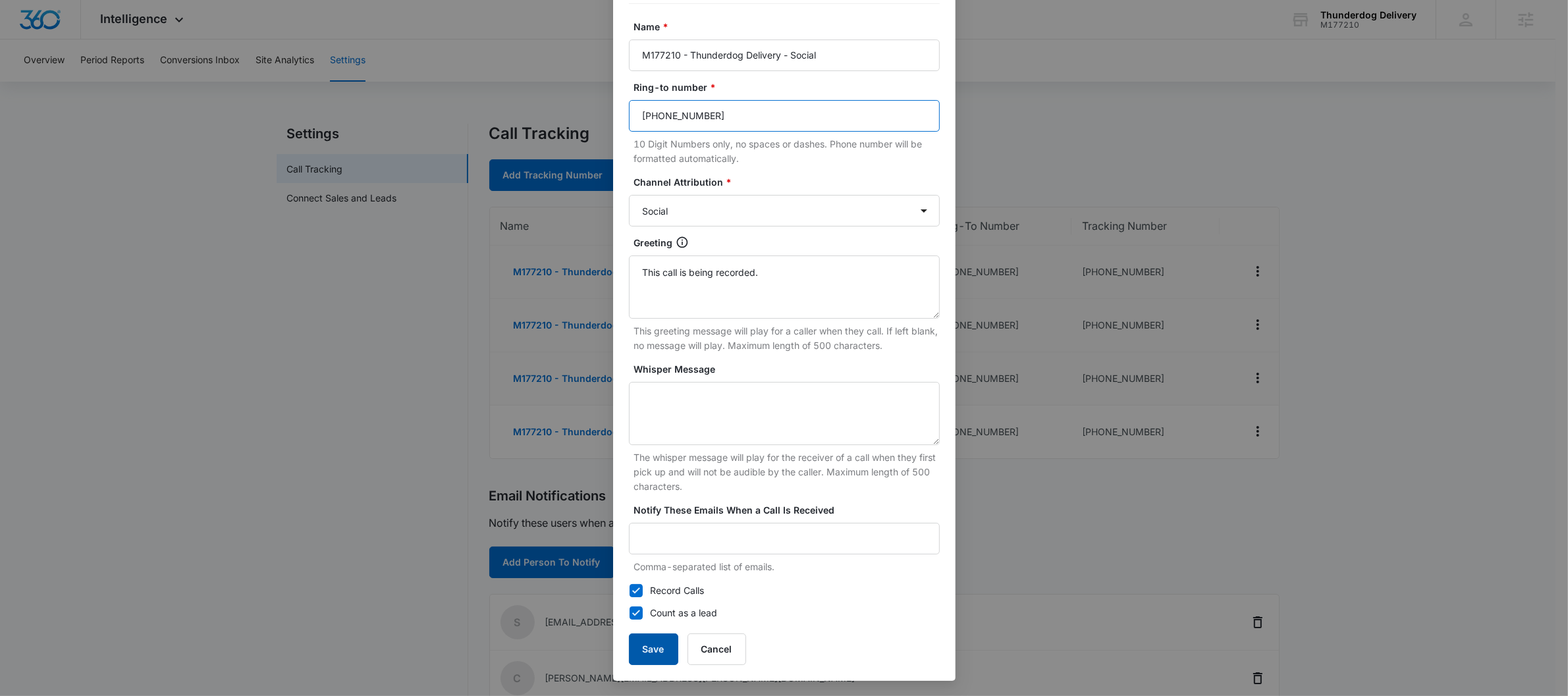
type input "(888) 448-8364"
click at [643, 640] on button "Save" at bounding box center [653, 650] width 49 height 32
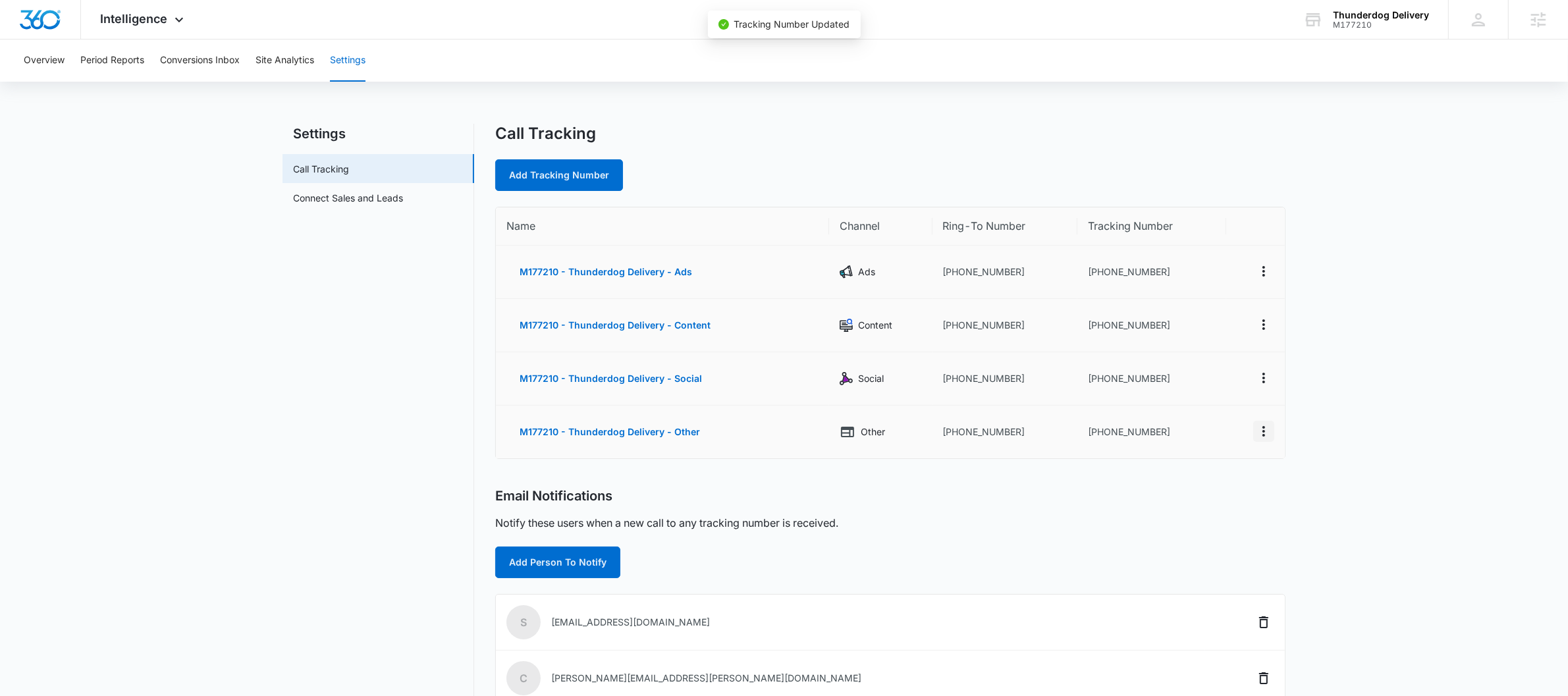
click at [1268, 427] on icon "Actions" at bounding box center [1263, 431] width 16 height 16
click at [1179, 416] on button "Edit" at bounding box center [1209, 416] width 75 height 20
select select "OTHER"
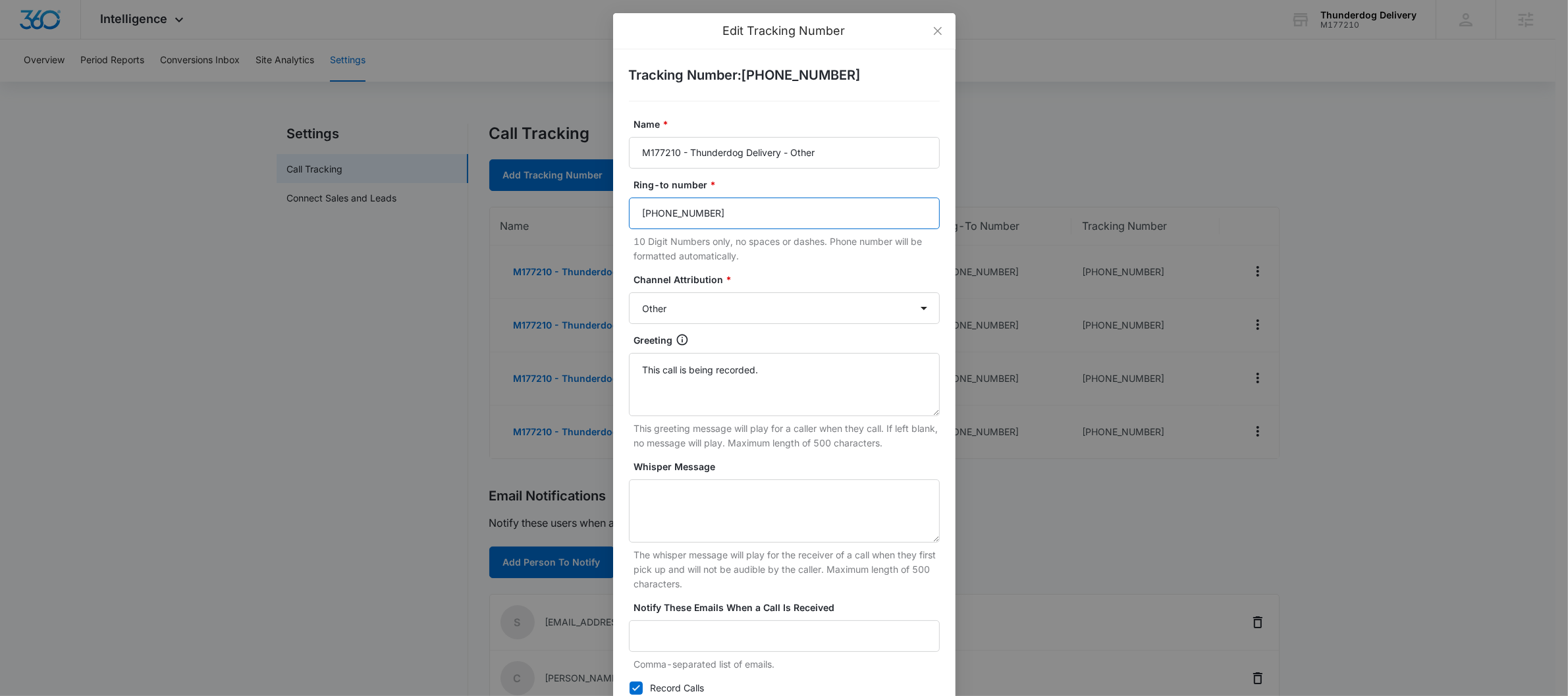
drag, startPoint x: 792, startPoint y: 211, endPoint x: 575, endPoint y: 211, distance: 217.0
click at [555, 217] on div "Edit Tracking Number Tracking Number : +18332683074 Name * M177210 - Thunderdog…" at bounding box center [784, 348] width 1568 height 696
paste input "888) 448-8364"
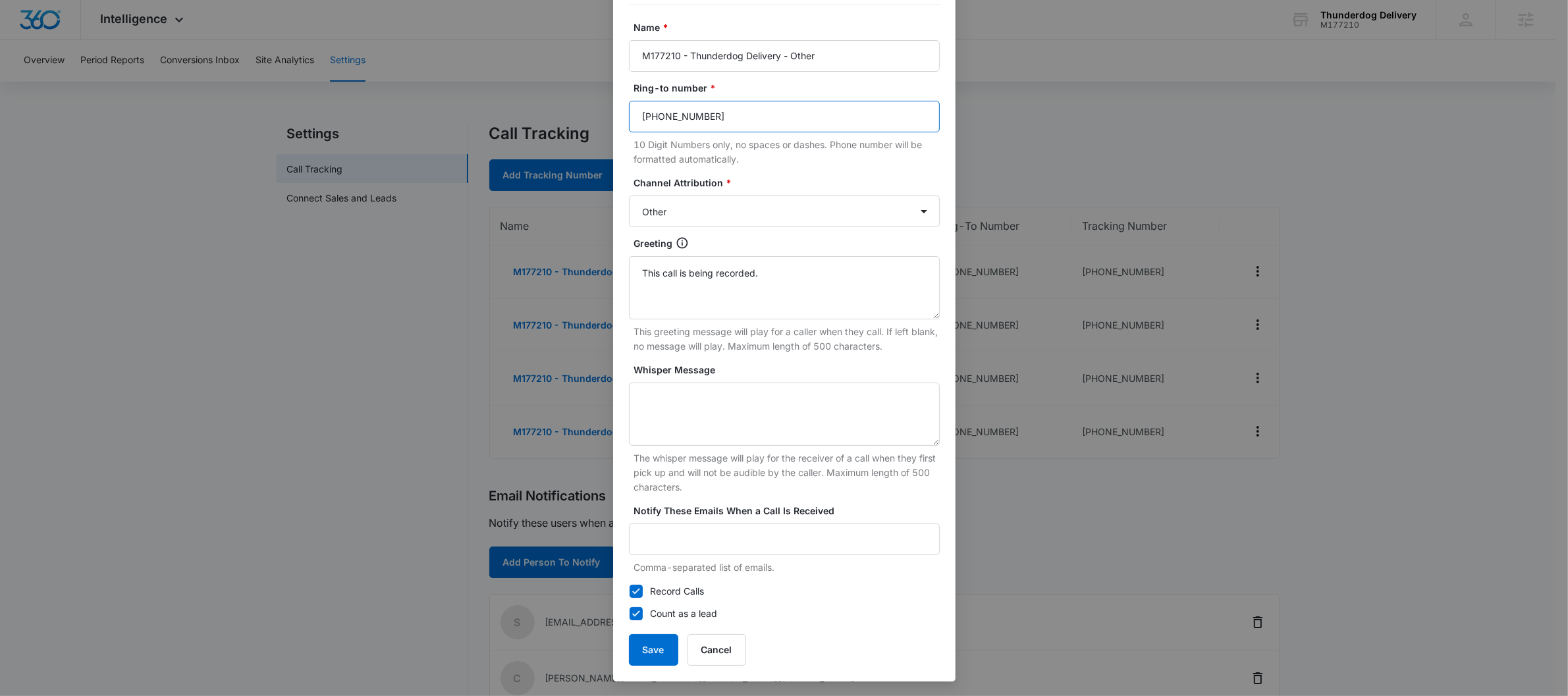
scroll to position [98, 0]
type input "(888) 448-8364"
drag, startPoint x: 636, startPoint y: 643, endPoint x: 677, endPoint y: 643, distance: 41.0
click at [634, 643] on button "Save" at bounding box center [653, 650] width 49 height 32
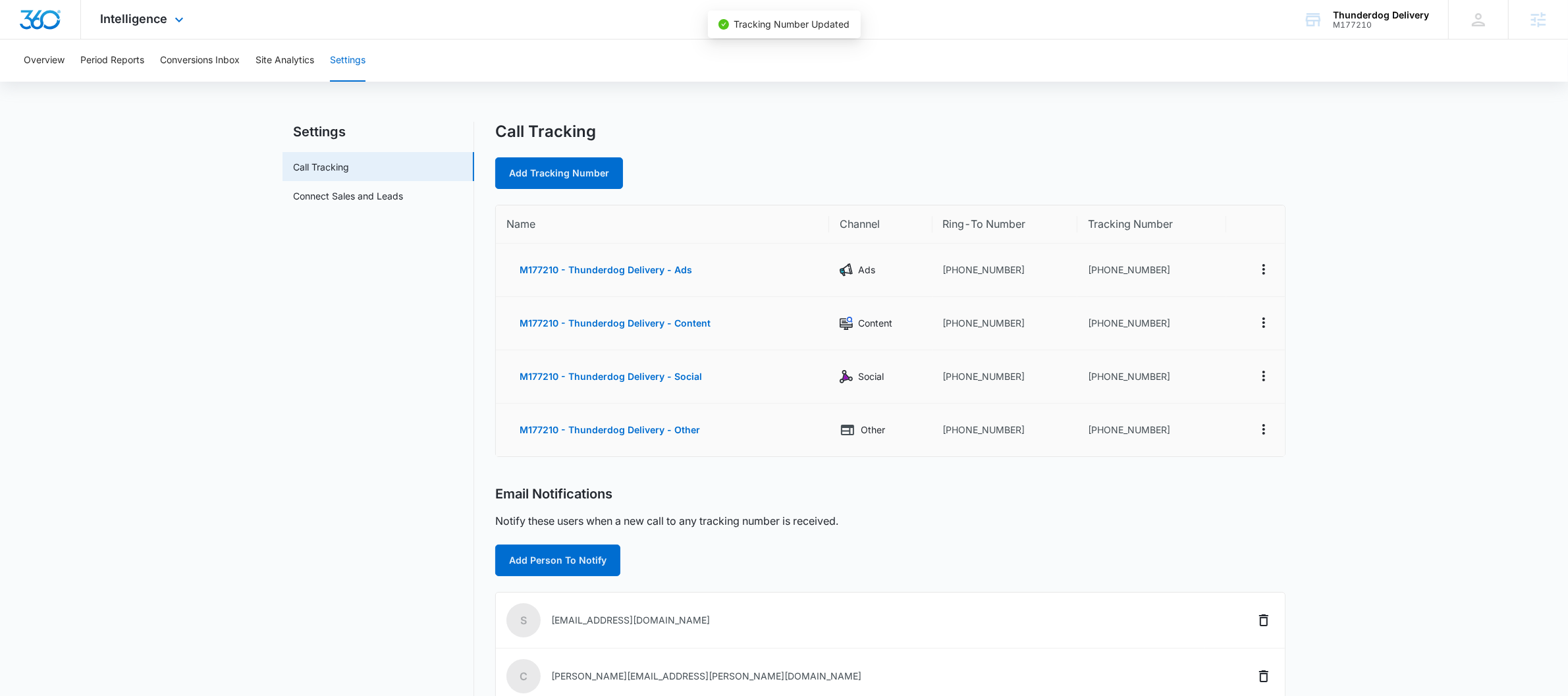
scroll to position [4, 0]
drag, startPoint x: 1179, startPoint y: 269, endPoint x: 1096, endPoint y: 266, distance: 83.1
click at [1096, 266] on td "+18332683031" at bounding box center [1151, 269] width 148 height 53
copy td "8332683031"
click at [1127, 272] on td "+18332683031" at bounding box center [1151, 269] width 148 height 53
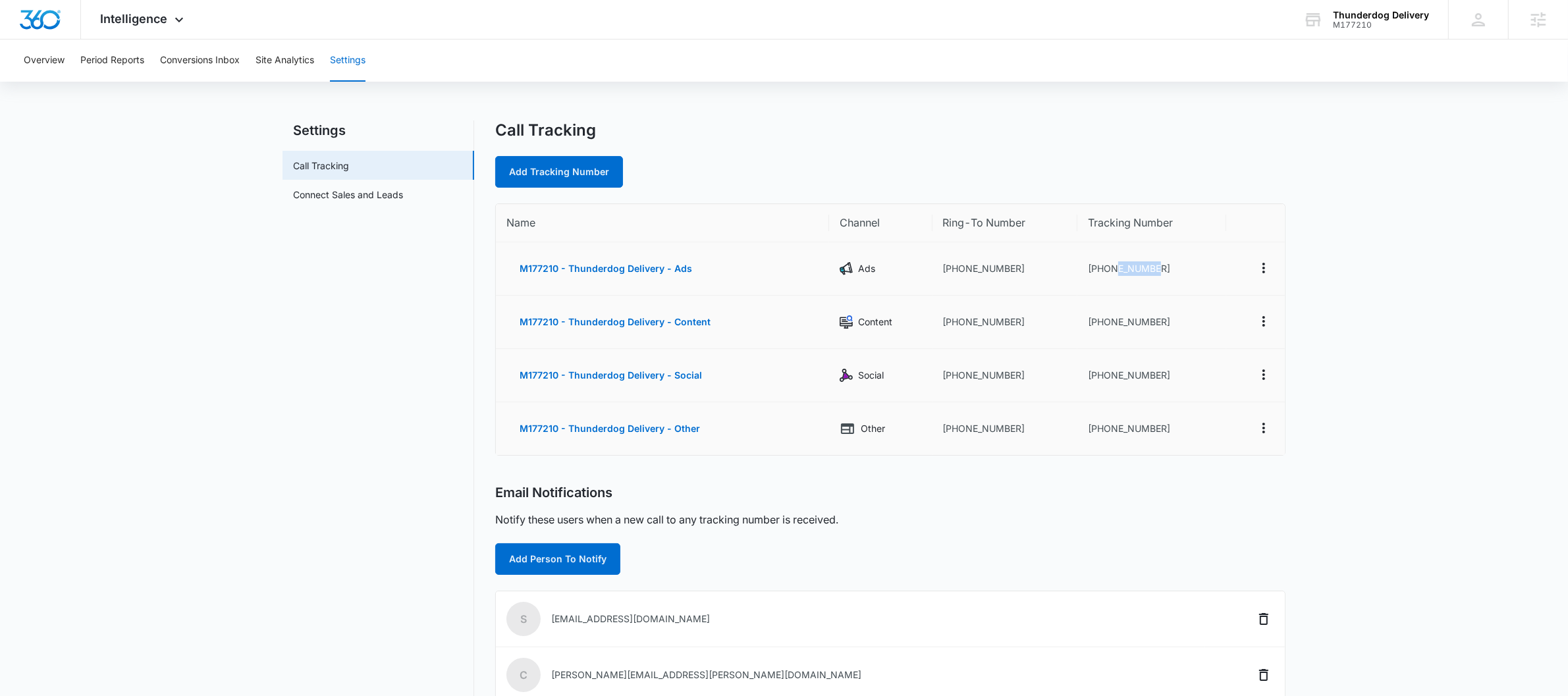
drag, startPoint x: 1163, startPoint y: 274, endPoint x: 1115, endPoint y: 271, distance: 48.1
click at [1115, 271] on td "+18332683031" at bounding box center [1151, 269] width 148 height 53
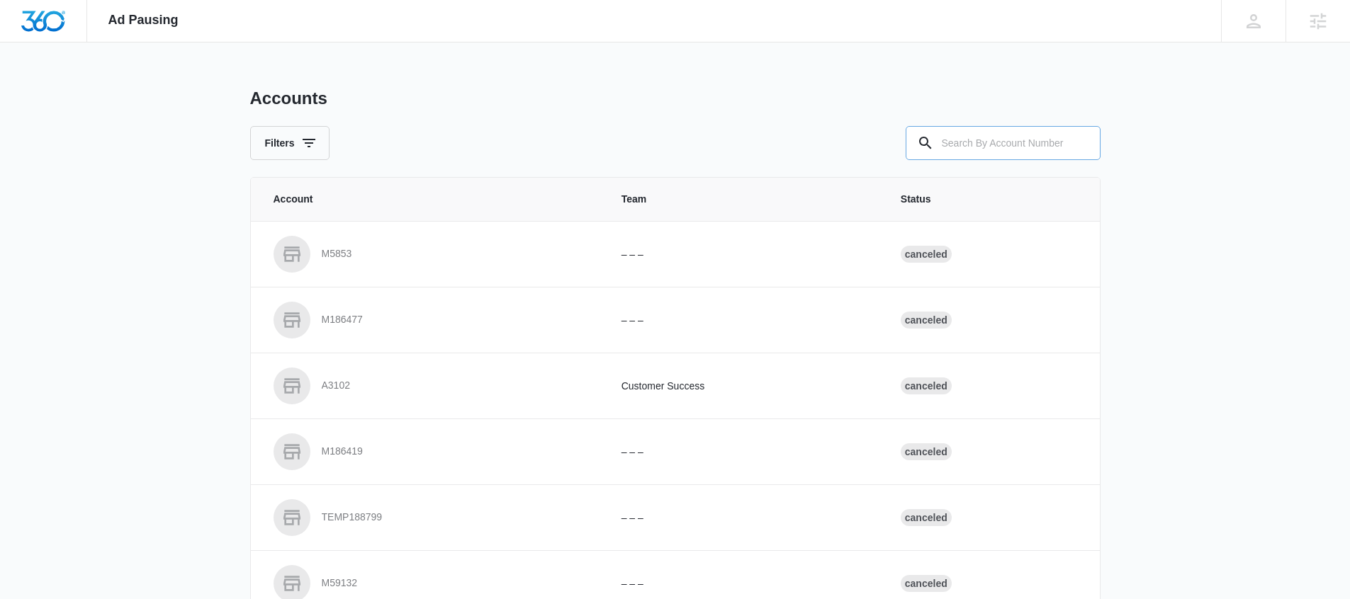
click at [1008, 152] on input "text" at bounding box center [1003, 143] width 195 height 34
click at [989, 145] on input "text" at bounding box center [1003, 143] width 195 height 34
paste input "M177210"
type input "M177210"
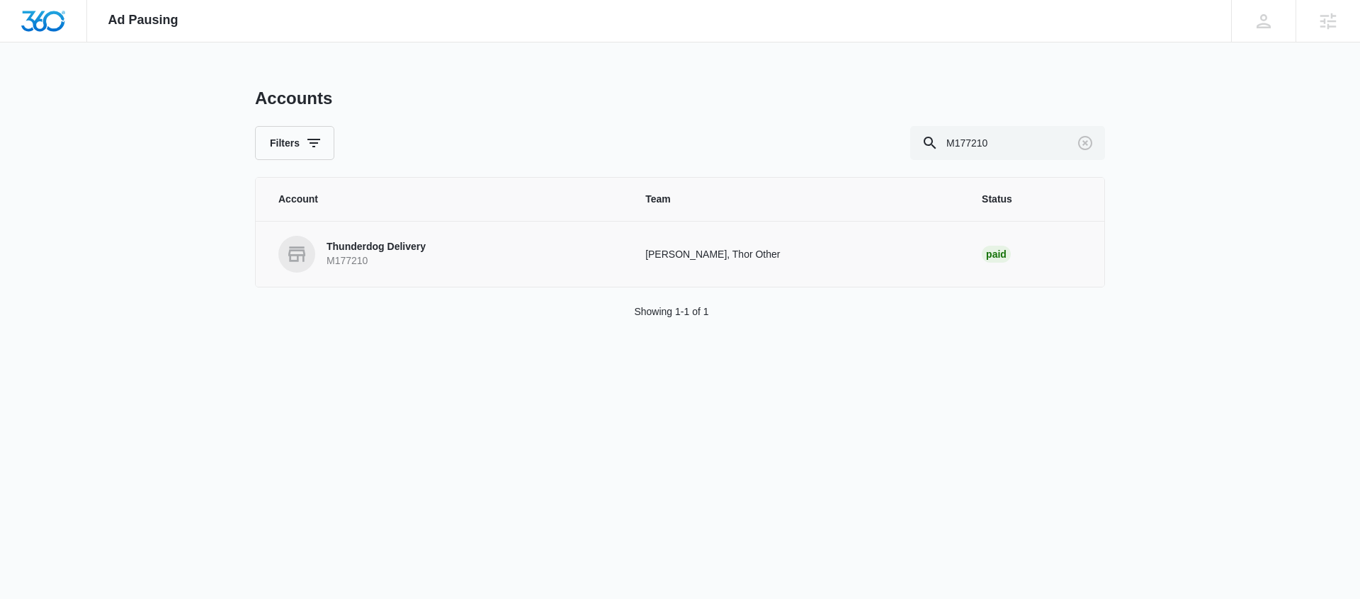
click at [377, 244] on p "Thunderdog Delivery" at bounding box center [376, 247] width 99 height 14
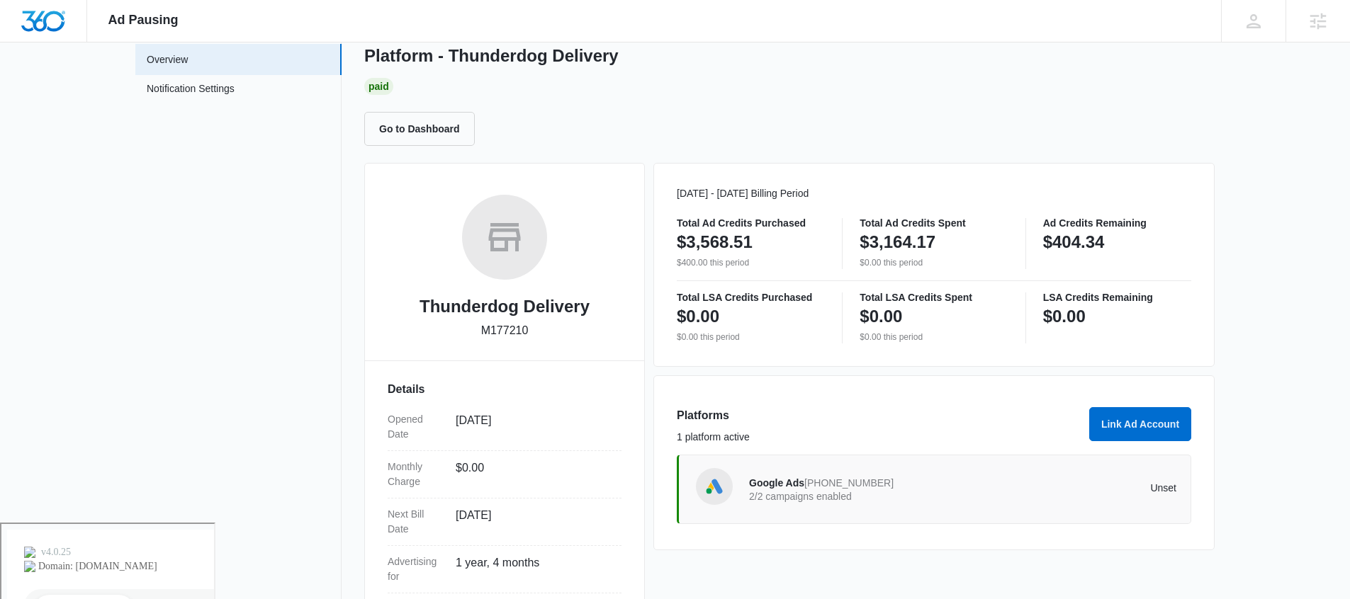
scroll to position [254, 0]
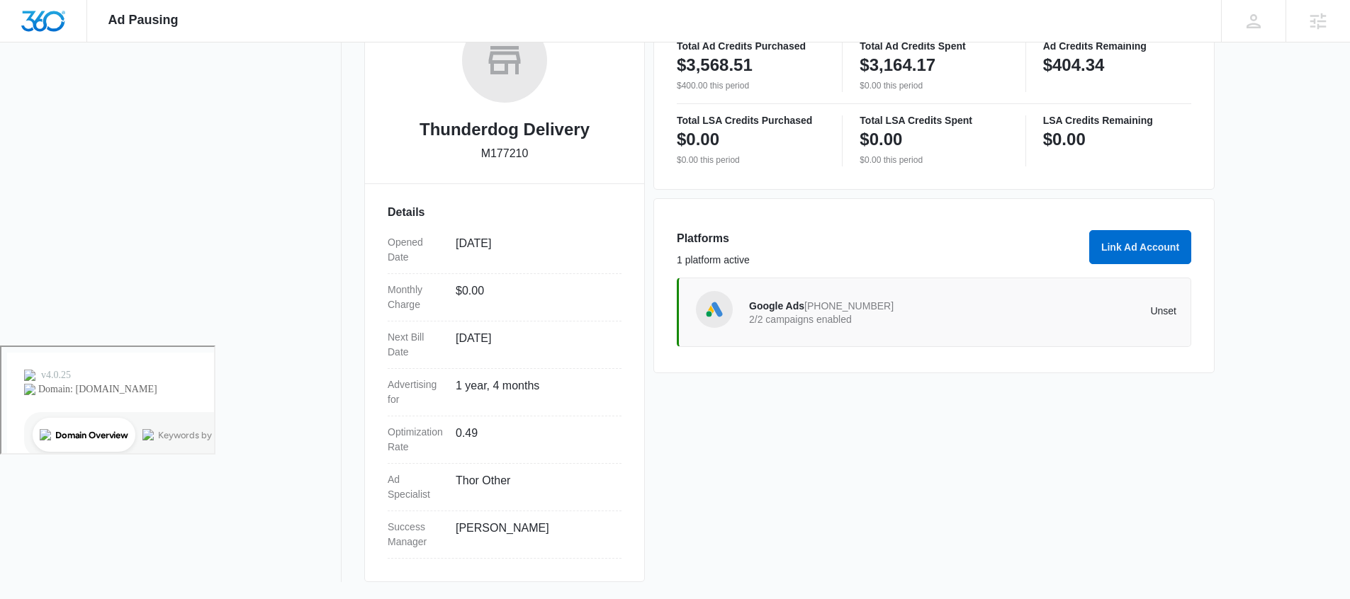
click at [785, 315] on p "2/2 campaigns enabled" at bounding box center [856, 320] width 214 height 10
